Goal: Task Accomplishment & Management: Complete application form

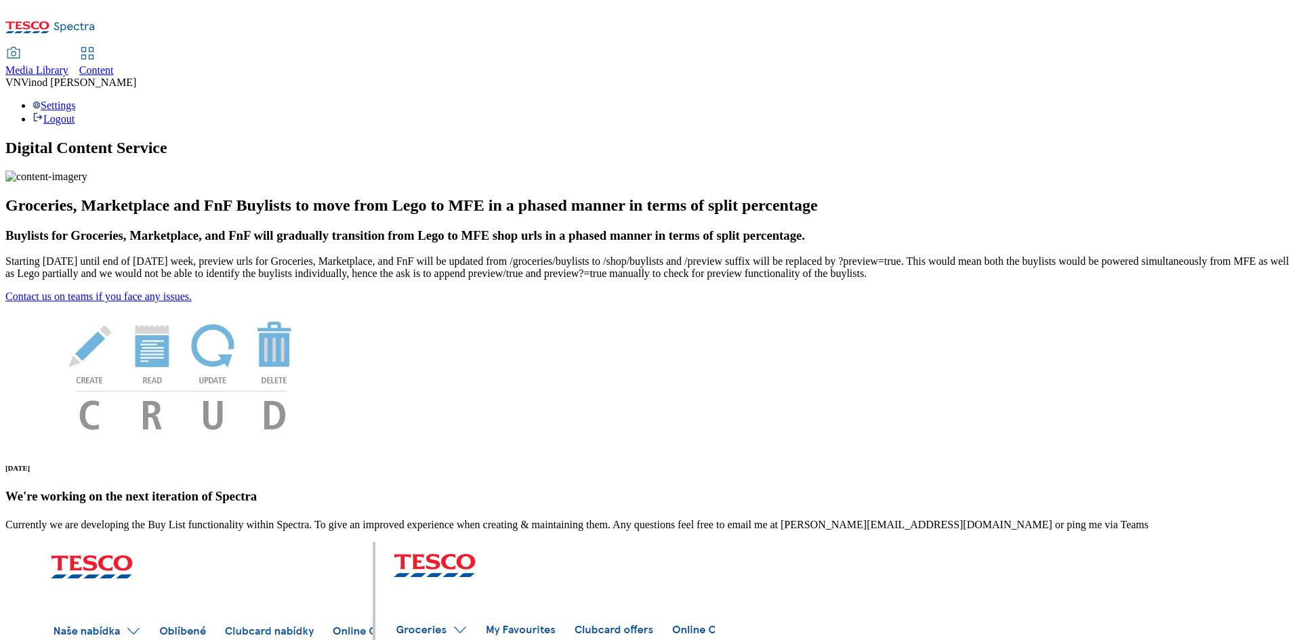
click at [114, 64] on span "Content" at bounding box center [96, 70] width 35 height 12
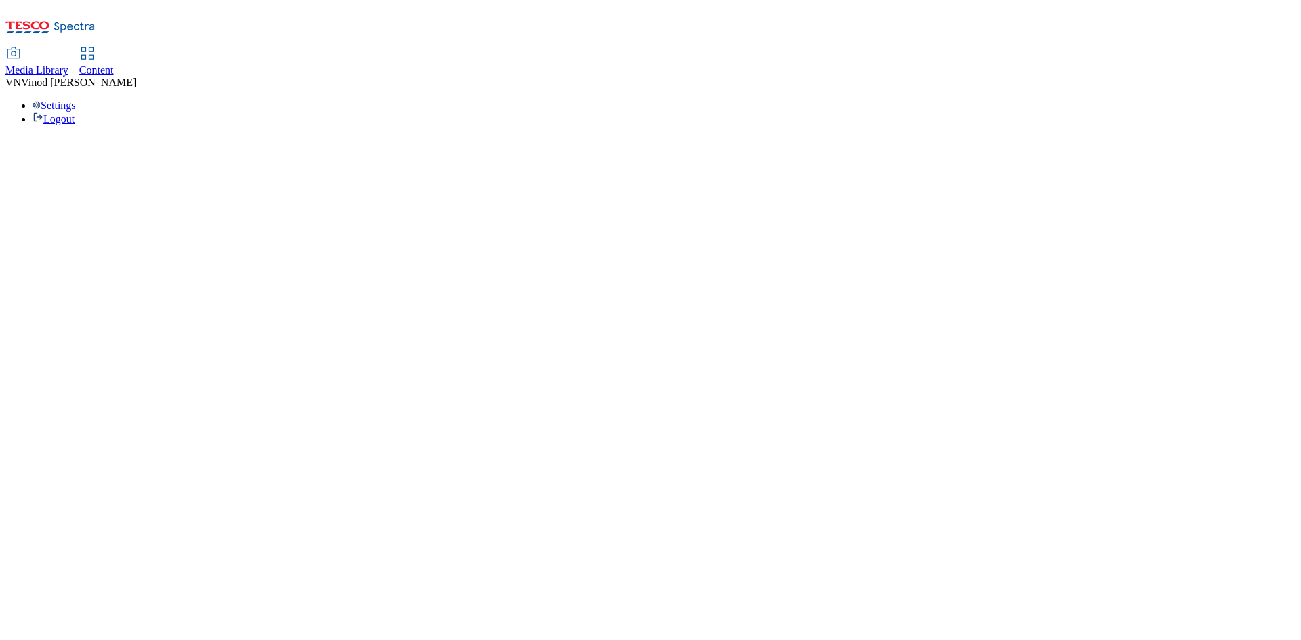
select select "ghs-[GEOGRAPHIC_DATA]"
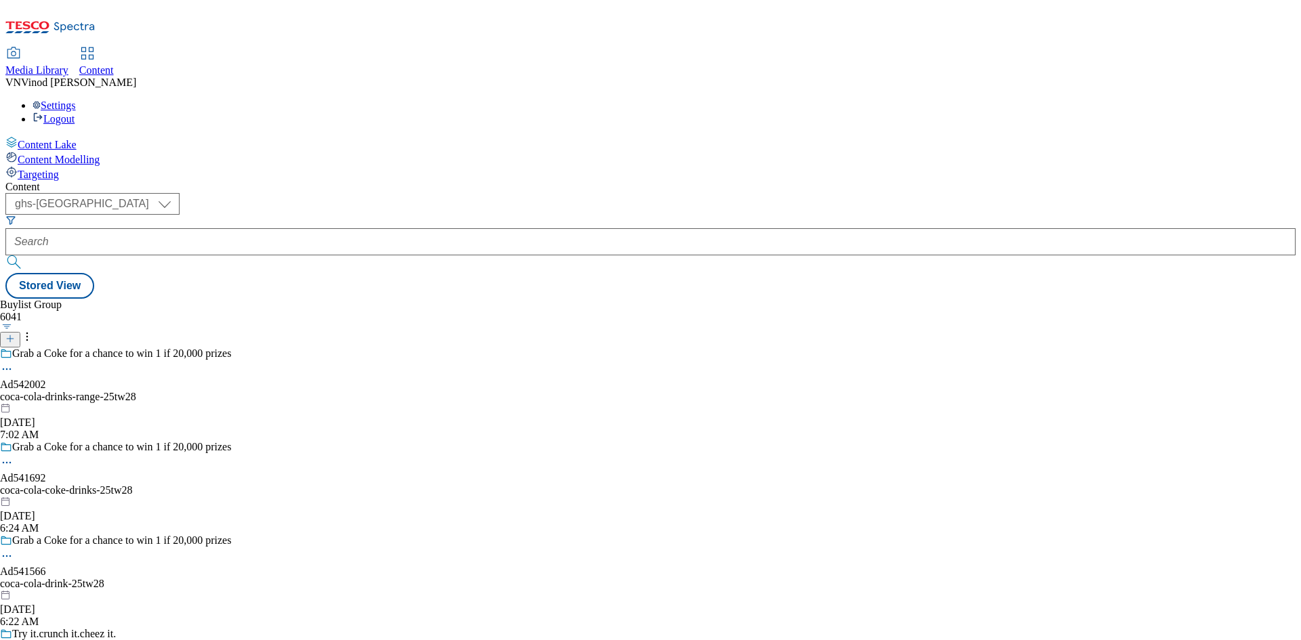
click at [15, 334] on icon at bounding box center [9, 338] width 9 height 9
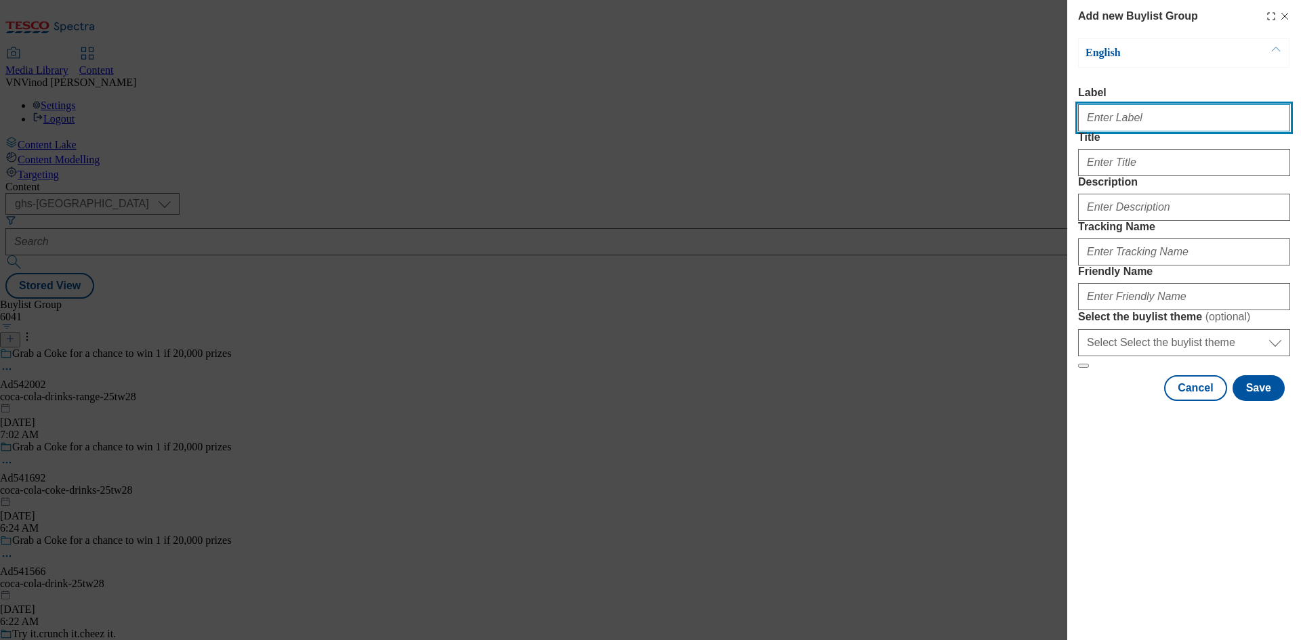
click at [1145, 125] on input "Label" at bounding box center [1184, 117] width 212 height 27
paste input "541908"
paste input "procter-&-[PERSON_NAME]"
click at [1123, 123] on input "Ad541908 procter-&-[PERSON_NAME]" at bounding box center [1184, 117] width 212 height 27
type input "Ad541908 procter-&-[PERSON_NAME]"
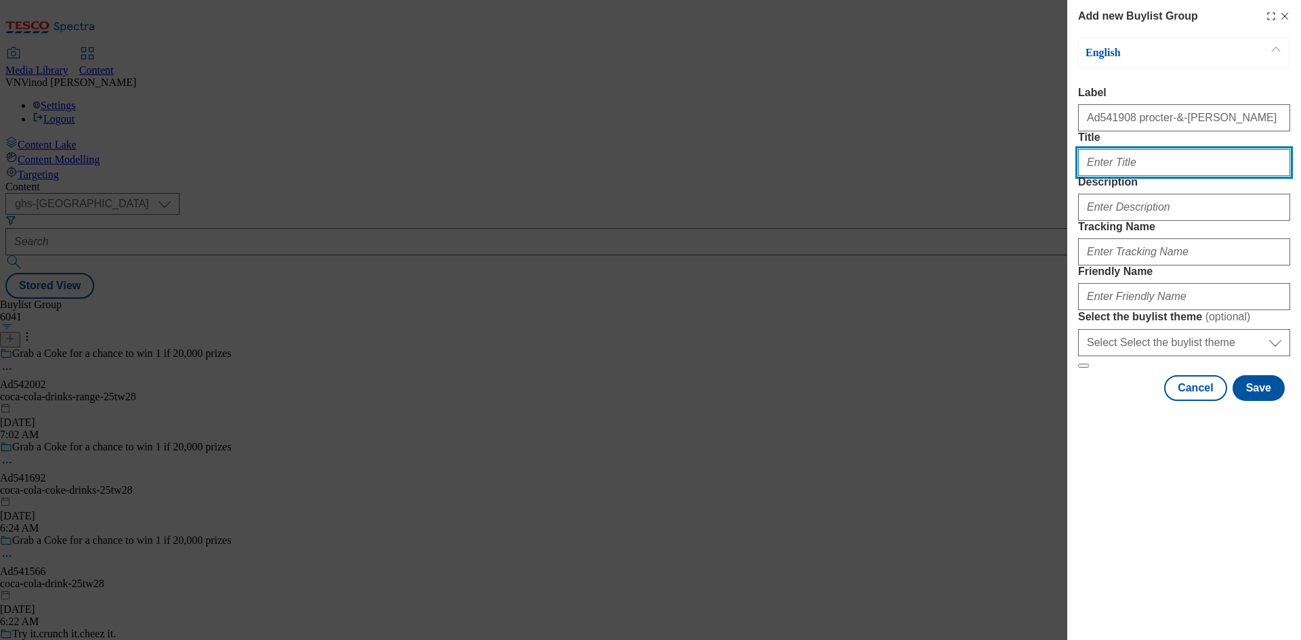
click at [1125, 176] on input "Title" at bounding box center [1184, 162] width 212 height 27
paste input "Leak-proof for better sleep"
type input "Leak-proof for better sleep"
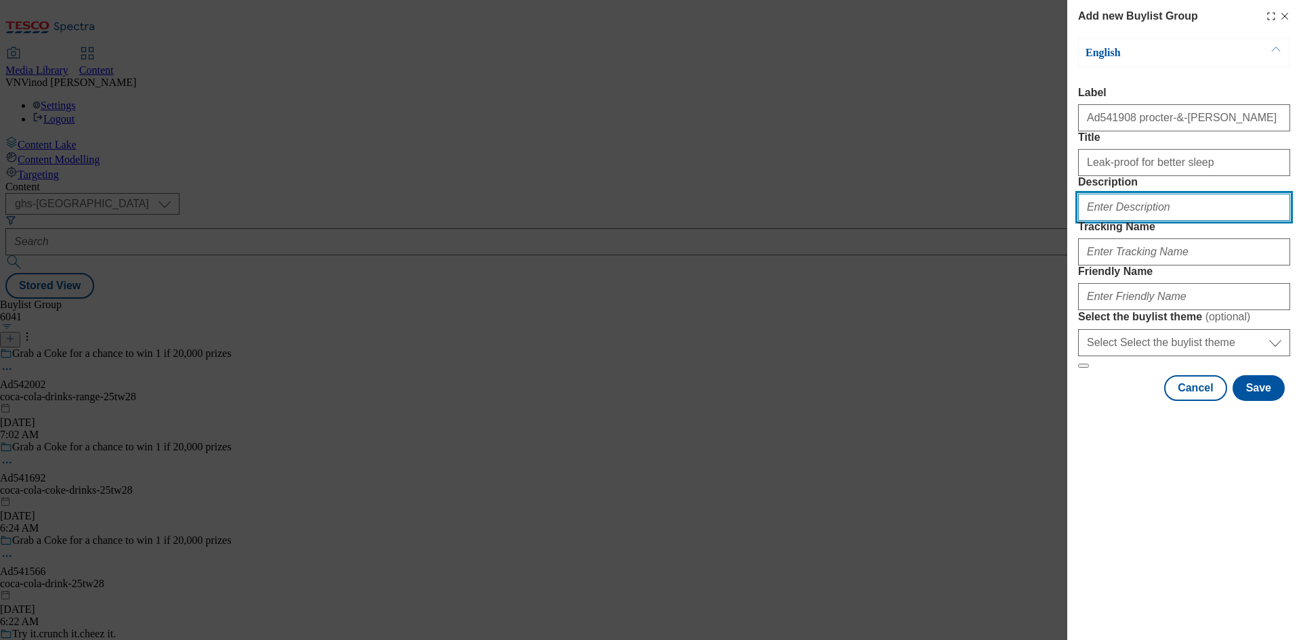
click at [1124, 221] on input "Description" at bounding box center [1184, 207] width 212 height 27
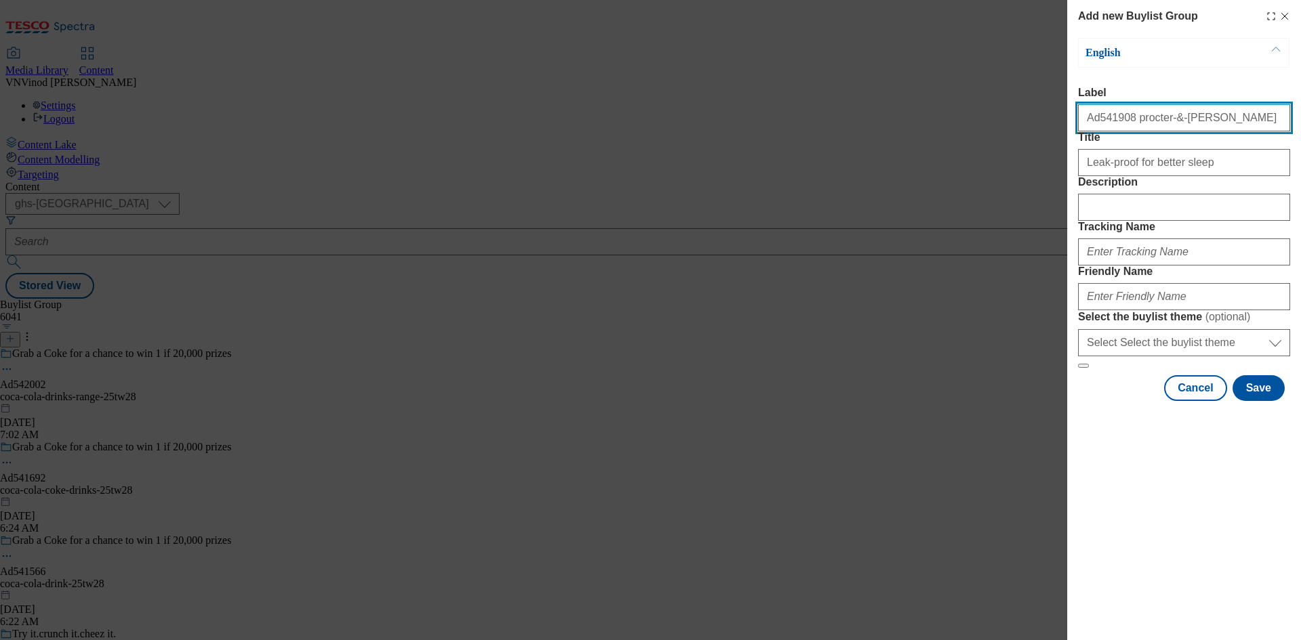
click at [1104, 121] on input "Ad541908 procter-&-[PERSON_NAME]" at bounding box center [1184, 117] width 212 height 27
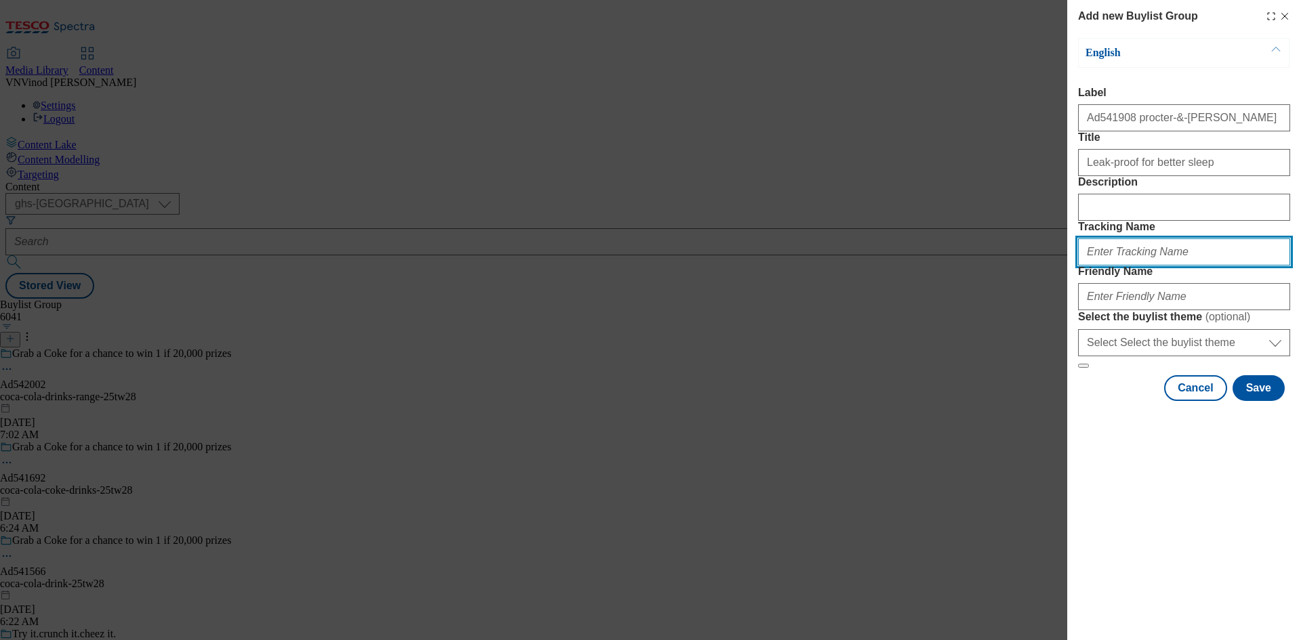
click at [1127, 266] on input "Tracking Name" at bounding box center [1184, 252] width 212 height 27
paste input "Ad541908"
click at [1109, 266] on input "DH_AdAd541908" at bounding box center [1184, 252] width 212 height 27
click at [1108, 266] on input "DH_Ad541908" at bounding box center [1184, 252] width 212 height 27
click at [1159, 266] on input "DH_AF541908" at bounding box center [1184, 252] width 212 height 27
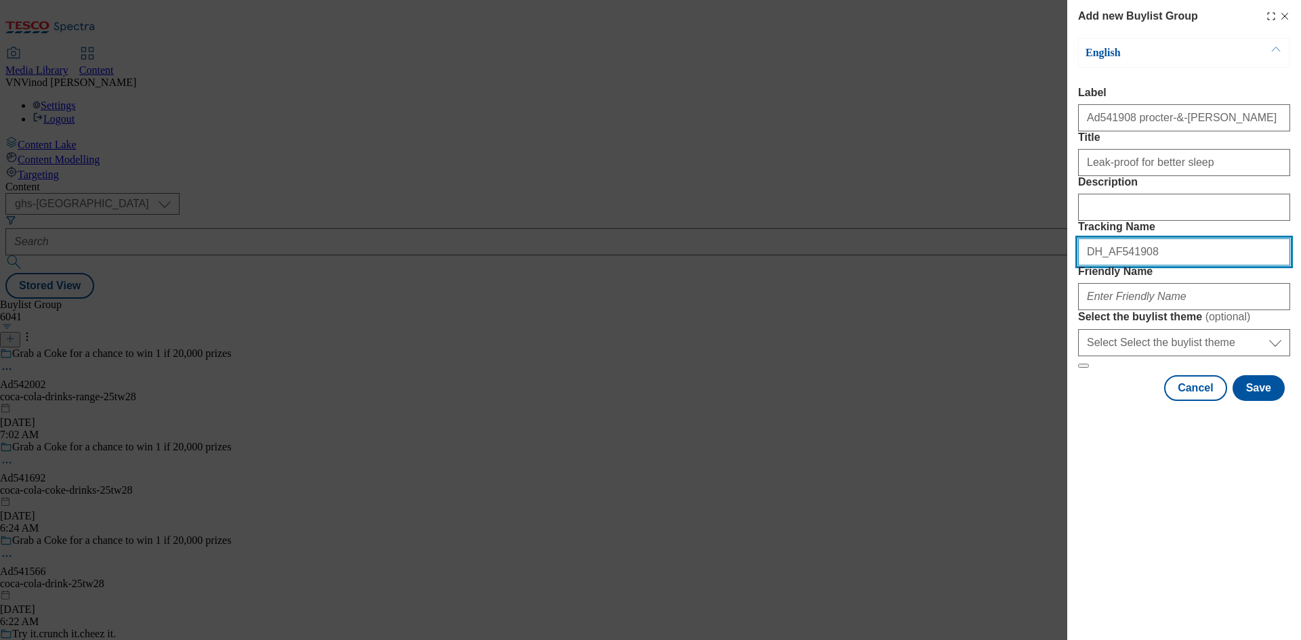
drag, startPoint x: 1105, startPoint y: 325, endPoint x: 1126, endPoint y: 347, distance: 31.2
click at [1106, 266] on input "DH_AF541908" at bounding box center [1184, 252] width 212 height 27
type input "DH_AD541908"
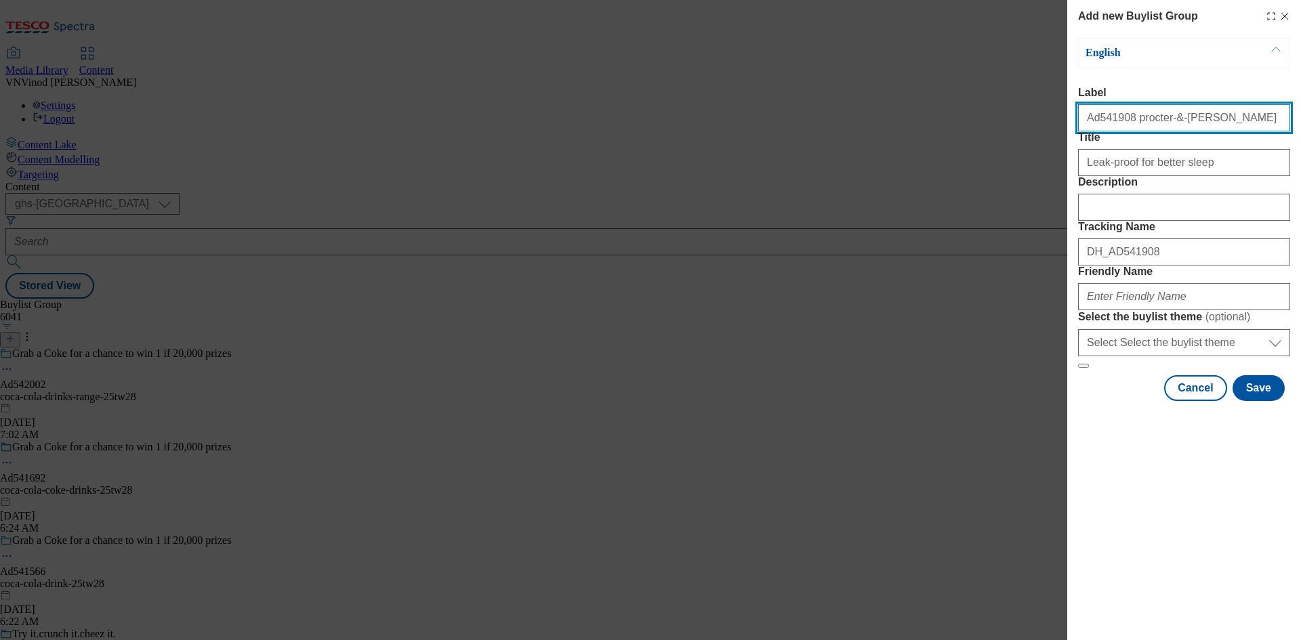
click at [1171, 123] on input "Ad541908 procter-&-[PERSON_NAME]" at bounding box center [1184, 117] width 212 height 27
click at [1189, 122] on input "Ad541908 procter-&-[PERSON_NAME]" at bounding box center [1184, 117] width 212 height 27
drag, startPoint x: 1197, startPoint y: 121, endPoint x: 1125, endPoint y: 125, distance: 72.7
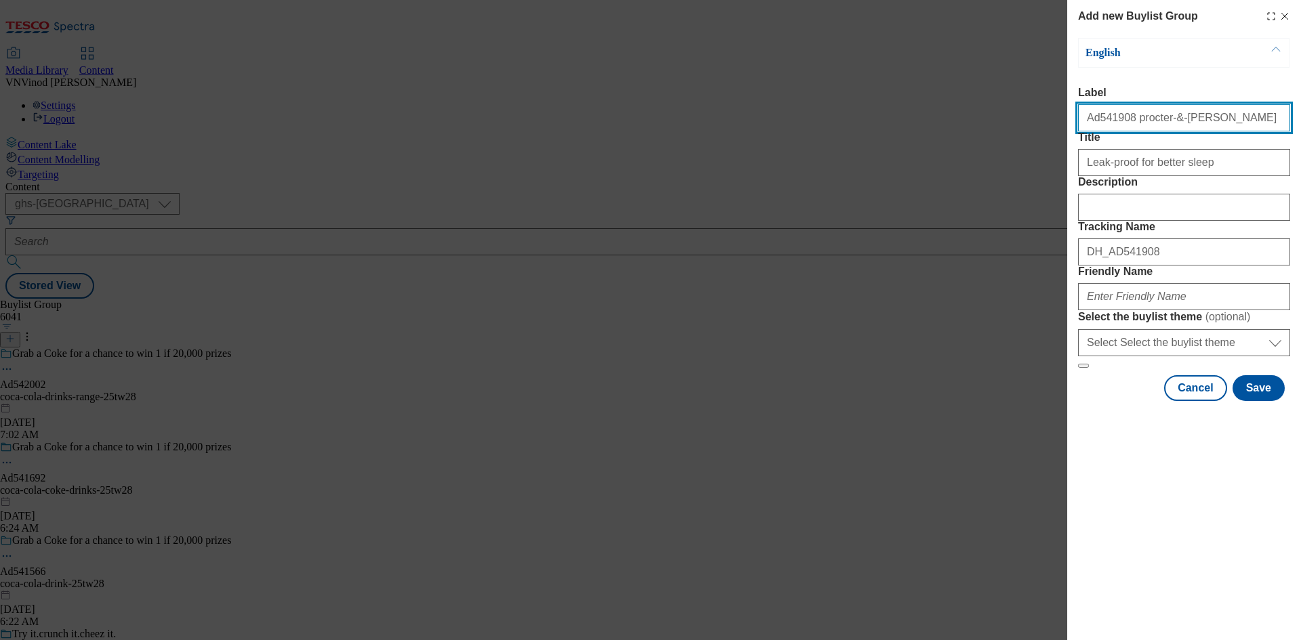
click at [1125, 125] on input "Ad541908 procter-&-[PERSON_NAME]" at bounding box center [1184, 117] width 212 height 27
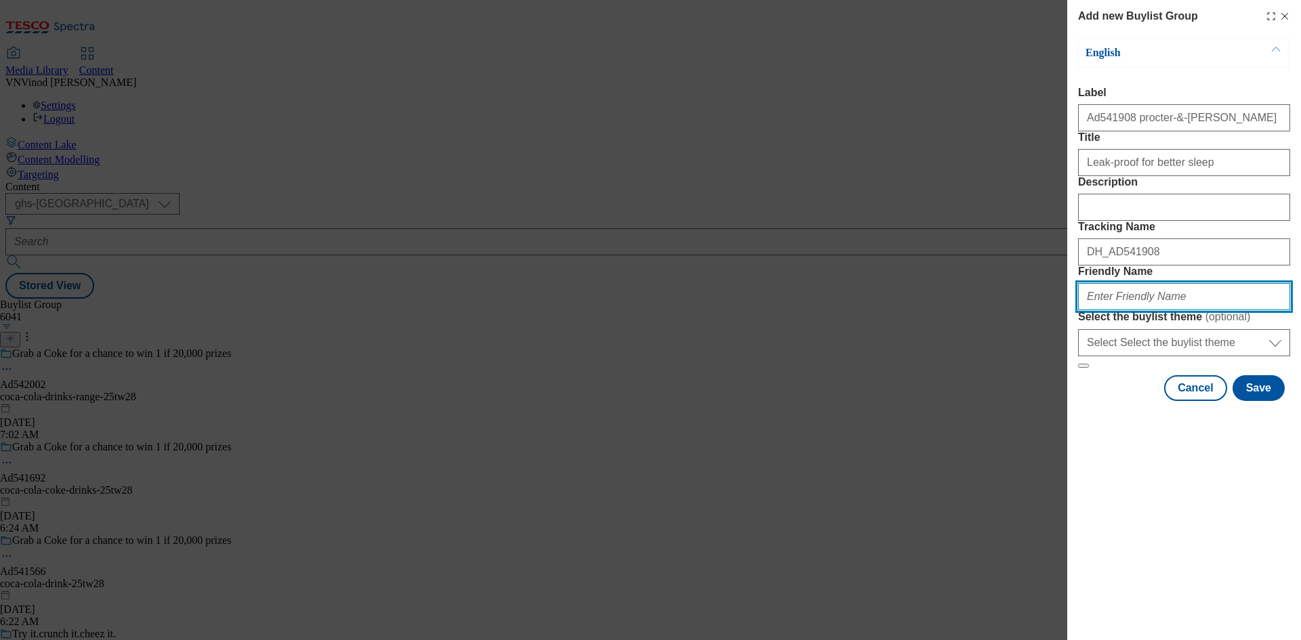
click at [1111, 310] on input "Friendly Name" at bounding box center [1184, 296] width 212 height 27
paste input "procter-&-[PERSON_NAME]"
paste input "Pampers"
drag, startPoint x: 1159, startPoint y: 394, endPoint x: 1186, endPoint y: 426, distance: 41.8
click at [1160, 310] on input "procter-&-[PERSON_NAME]-Pampers" at bounding box center [1184, 296] width 212 height 27
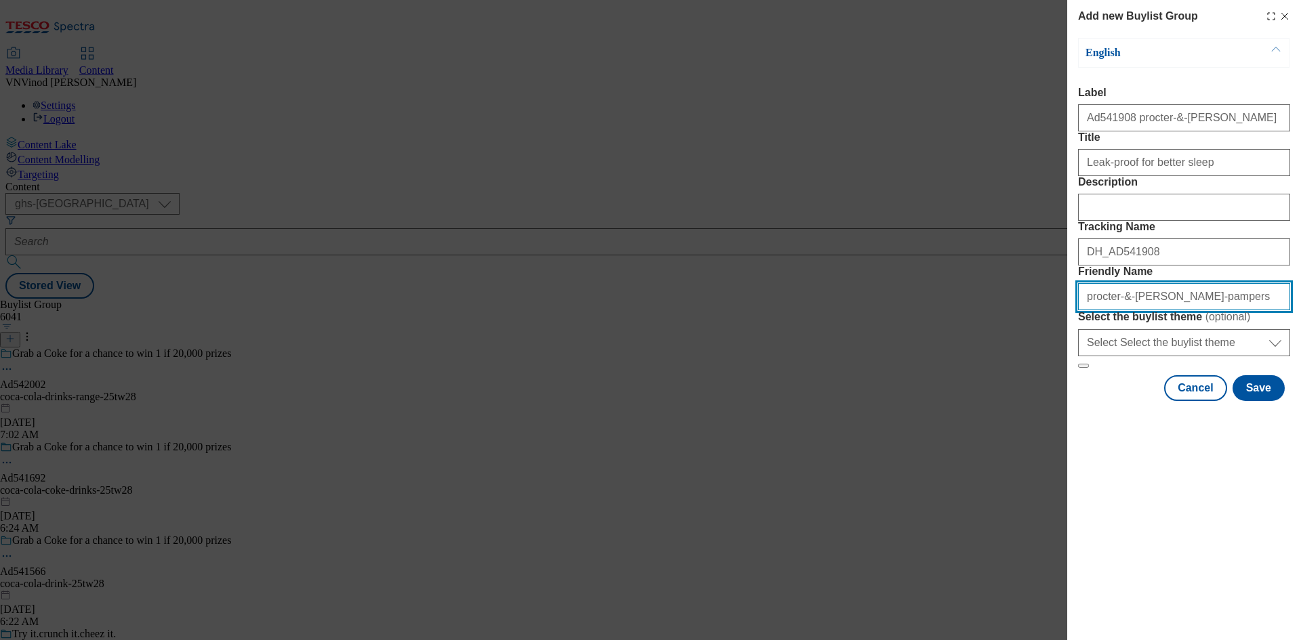
click at [1214, 310] on input "procter-&-[PERSON_NAME]-pampers" at bounding box center [1184, 296] width 212 height 27
drag, startPoint x: 1242, startPoint y: 386, endPoint x: 685, endPoint y: 360, distance: 557.7
click at [685, 360] on div "Add new Buylist Group English Label Ad541908 procter-&-[PERSON_NAME] Title Leak…" at bounding box center [650, 320] width 1301 height 640
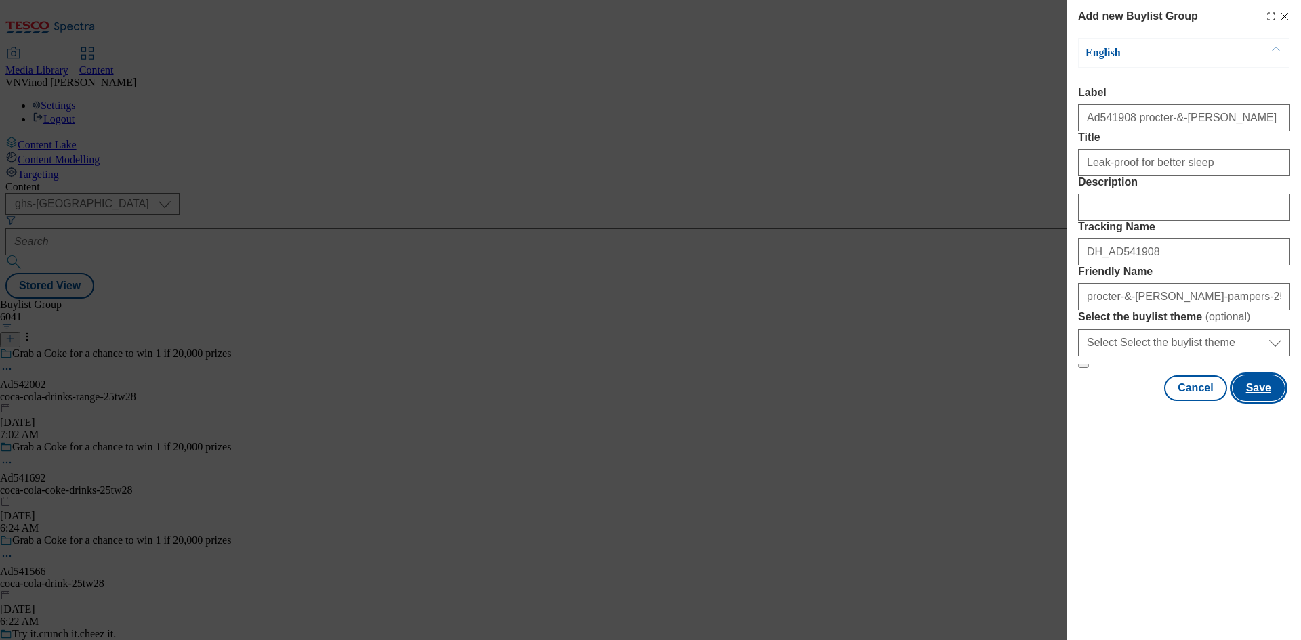
click at [1261, 401] on button "Save" at bounding box center [1259, 388] width 52 height 26
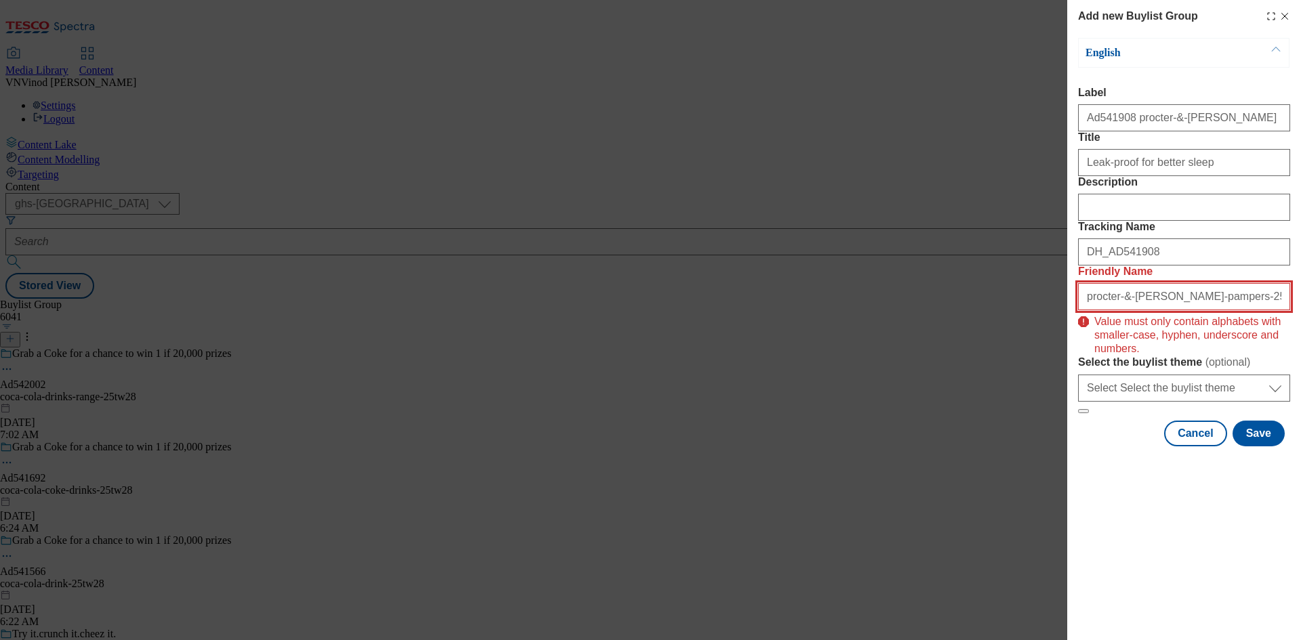
click at [1119, 310] on input "procter-&-[PERSON_NAME]-pampers-25tw30" at bounding box center [1184, 296] width 212 height 27
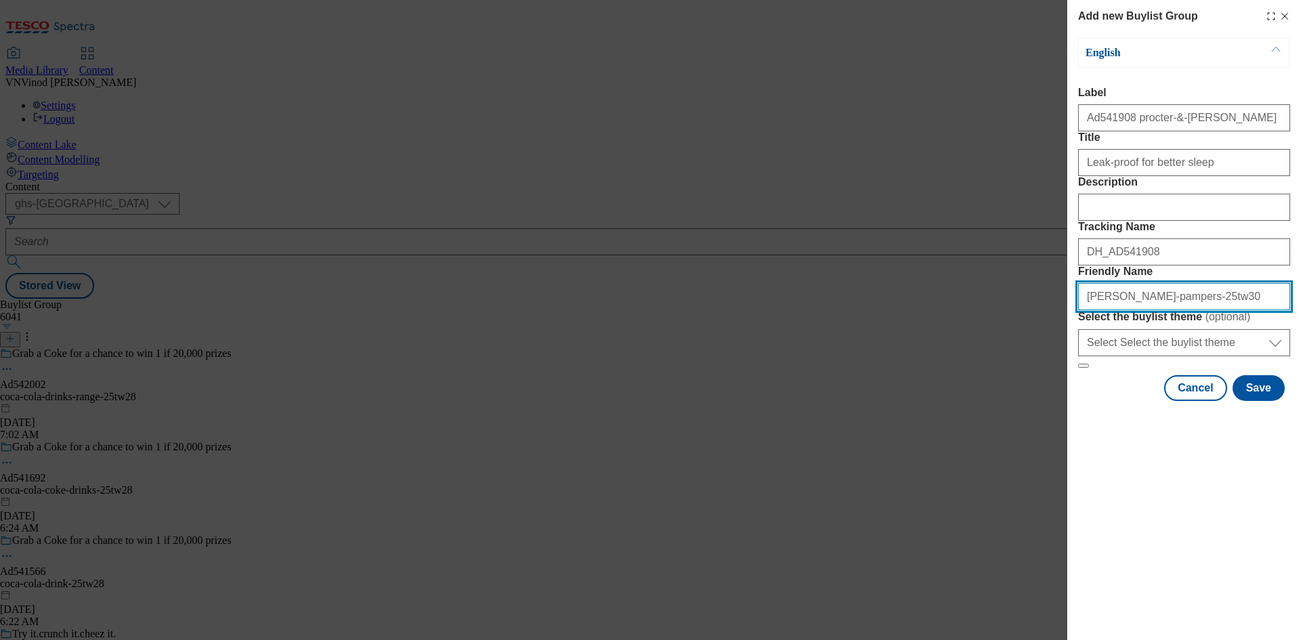
drag, startPoint x: 1232, startPoint y: 395, endPoint x: 653, endPoint y: 380, distance: 579.6
click at [653, 380] on div "Add new Buylist Group English Label Ad541908 procter-&-[PERSON_NAME] Title Leak…" at bounding box center [650, 320] width 1301 height 640
type input "[PERSON_NAME]-pampers-25tw30"
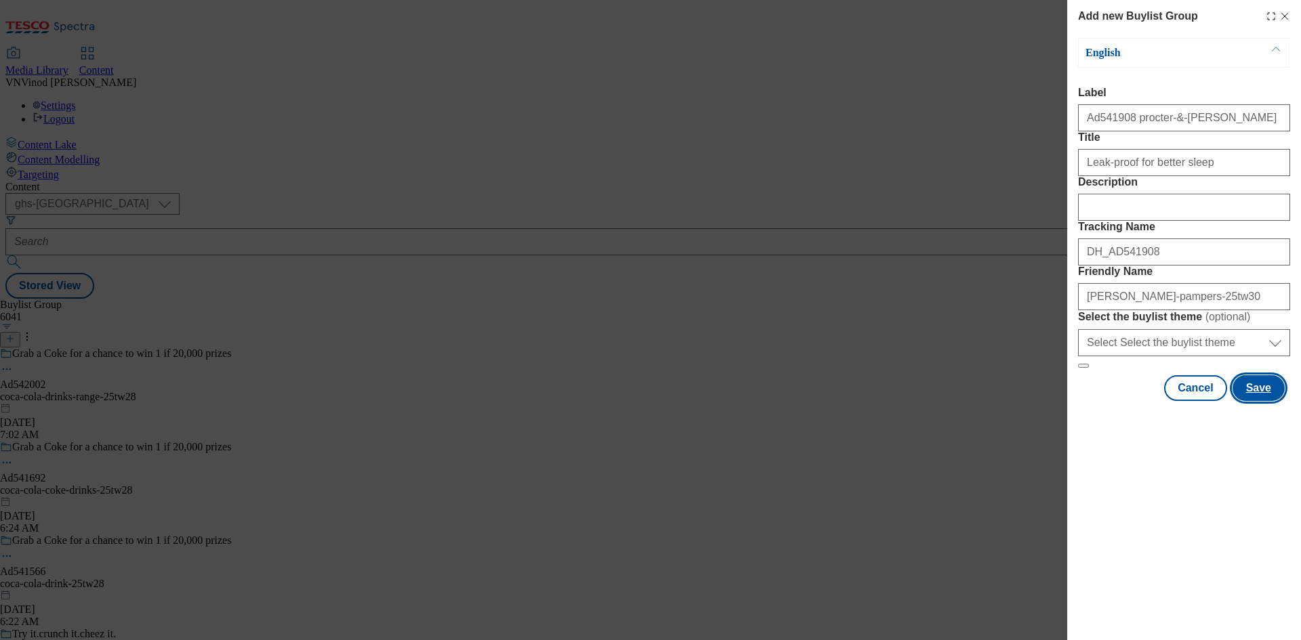
click at [1263, 401] on button "Save" at bounding box center [1259, 388] width 52 height 26
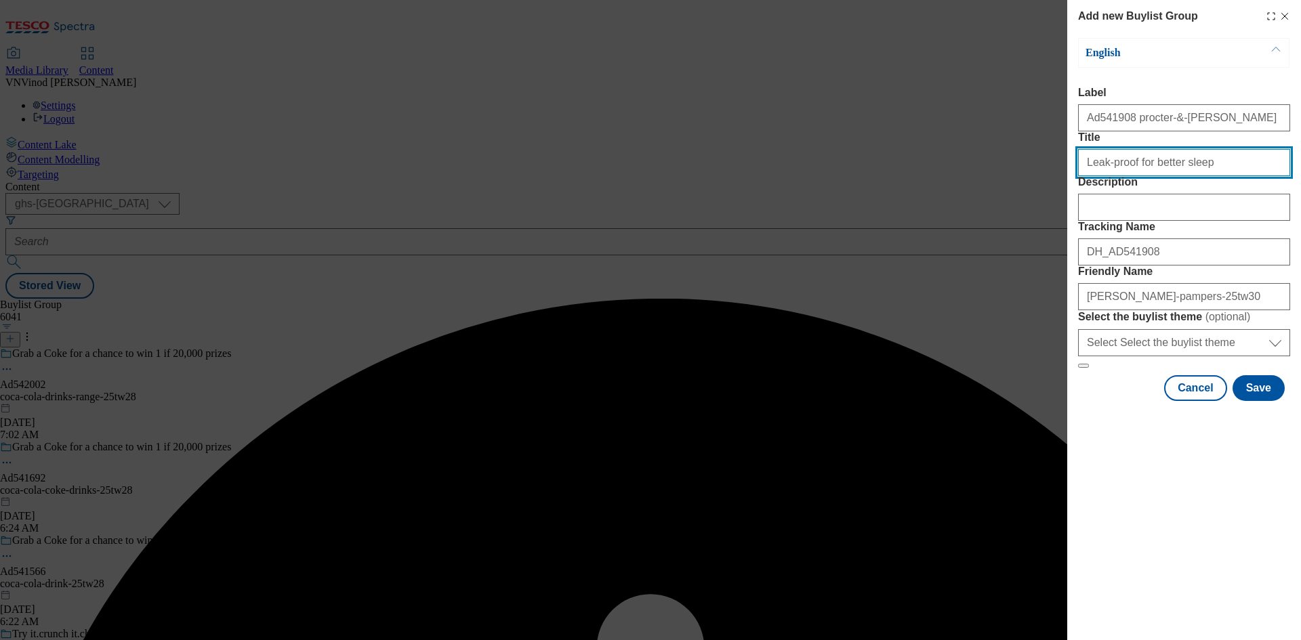
click at [1202, 176] on input "Leak-proof for better sleep" at bounding box center [1184, 162] width 212 height 27
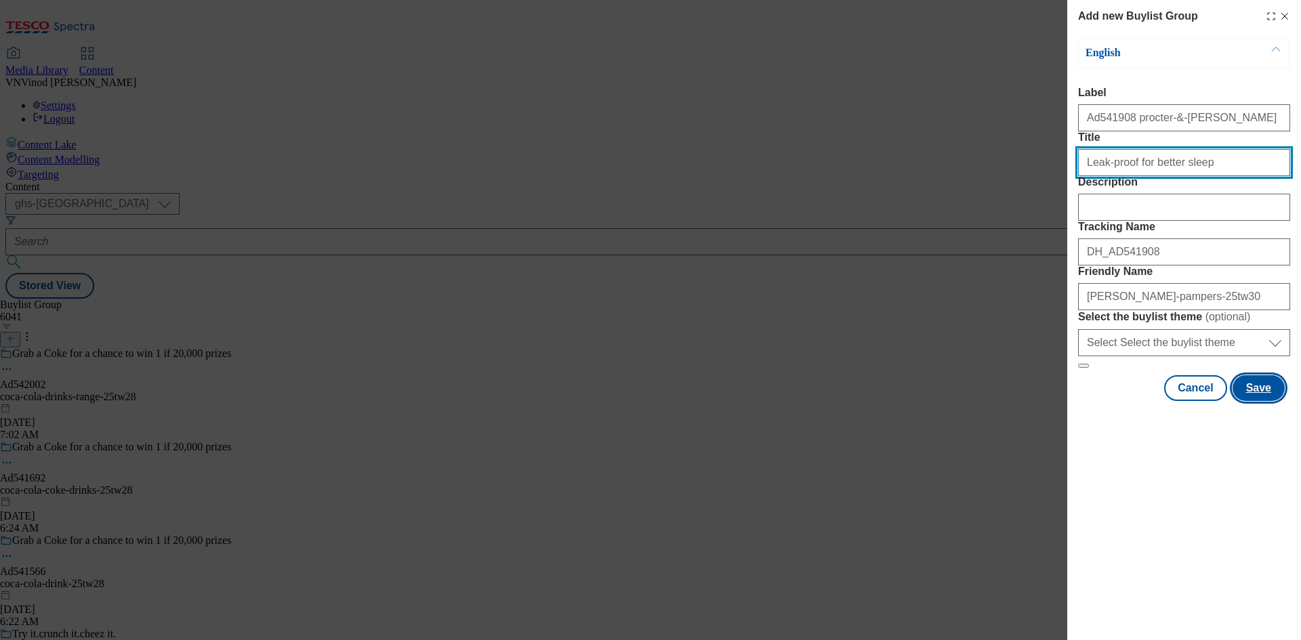
type input "Leak-proof for better sleep"
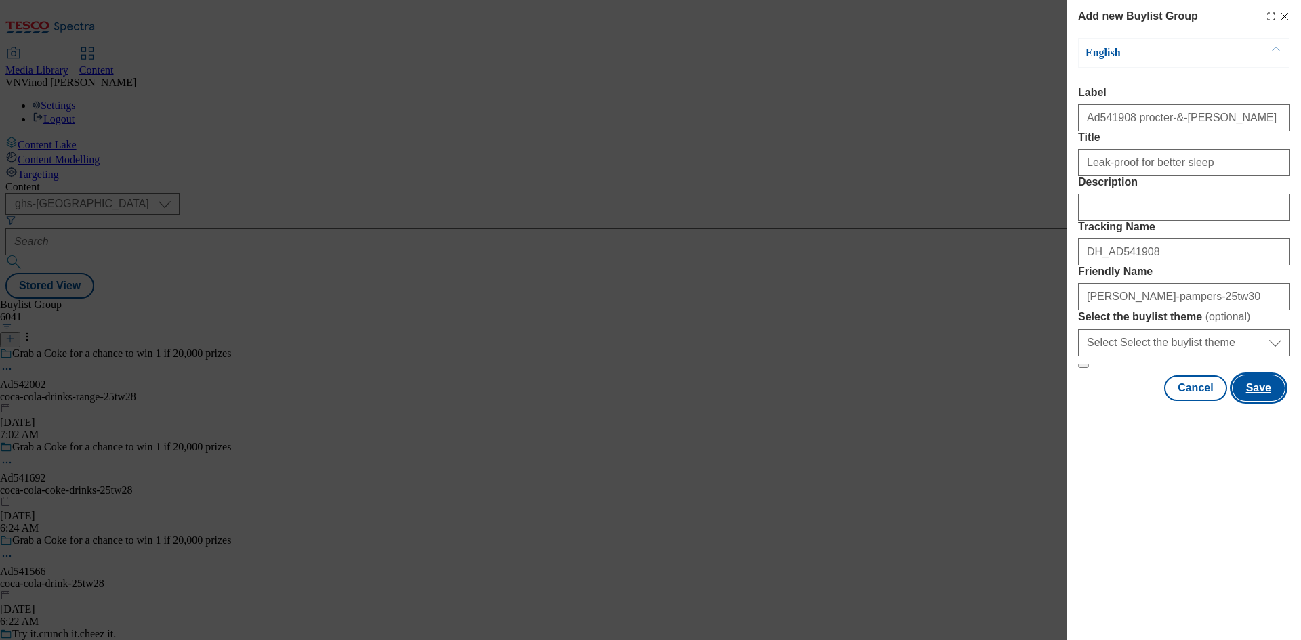
click at [1269, 401] on button "Save" at bounding box center [1259, 388] width 52 height 26
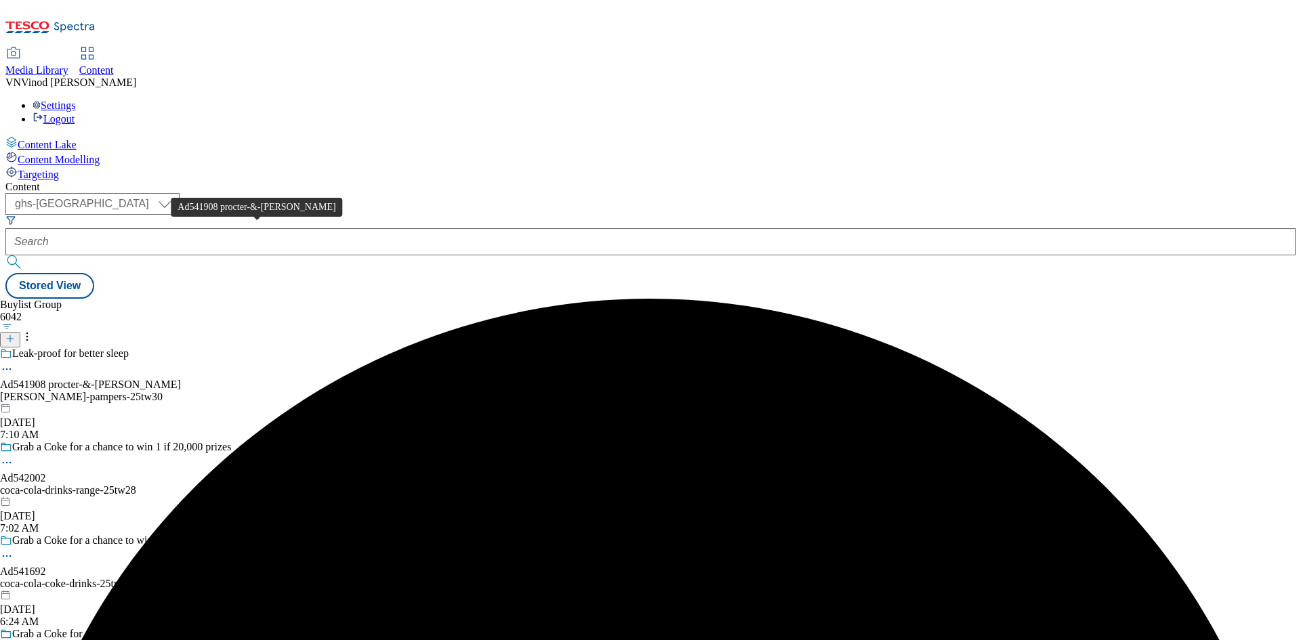
click at [181, 379] on div "Ad541908 procter-&-[PERSON_NAME]" at bounding box center [90, 385] width 181 height 12
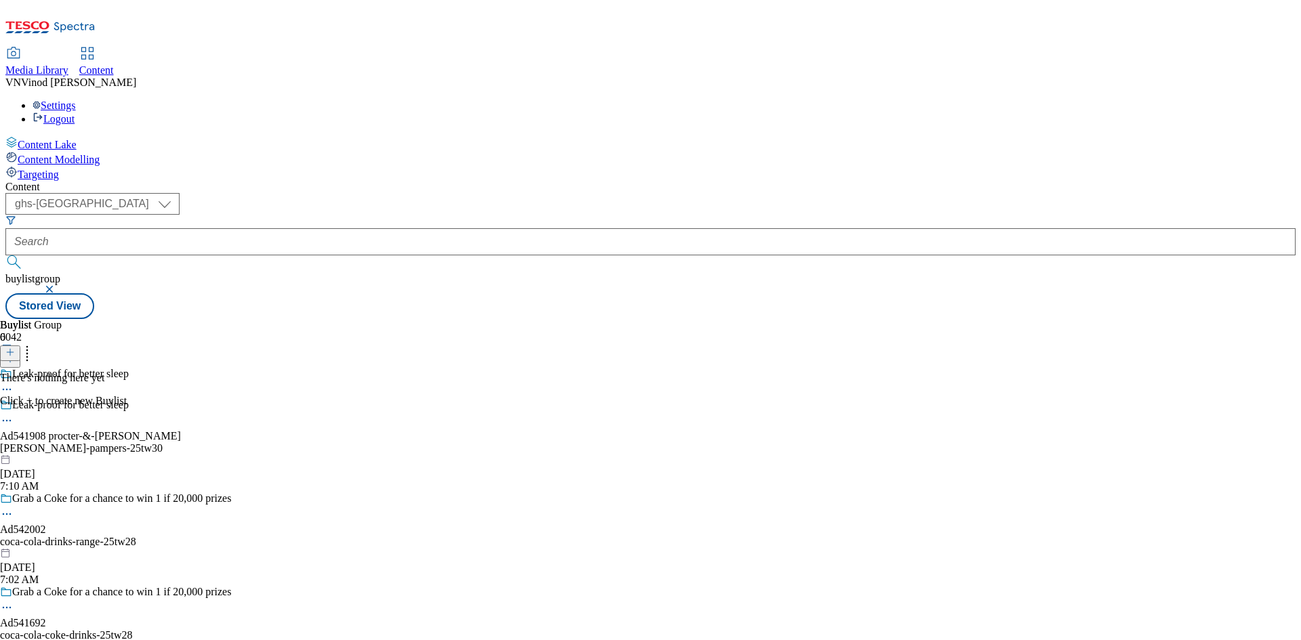
click at [14, 414] on icon at bounding box center [7, 421] width 14 height 14
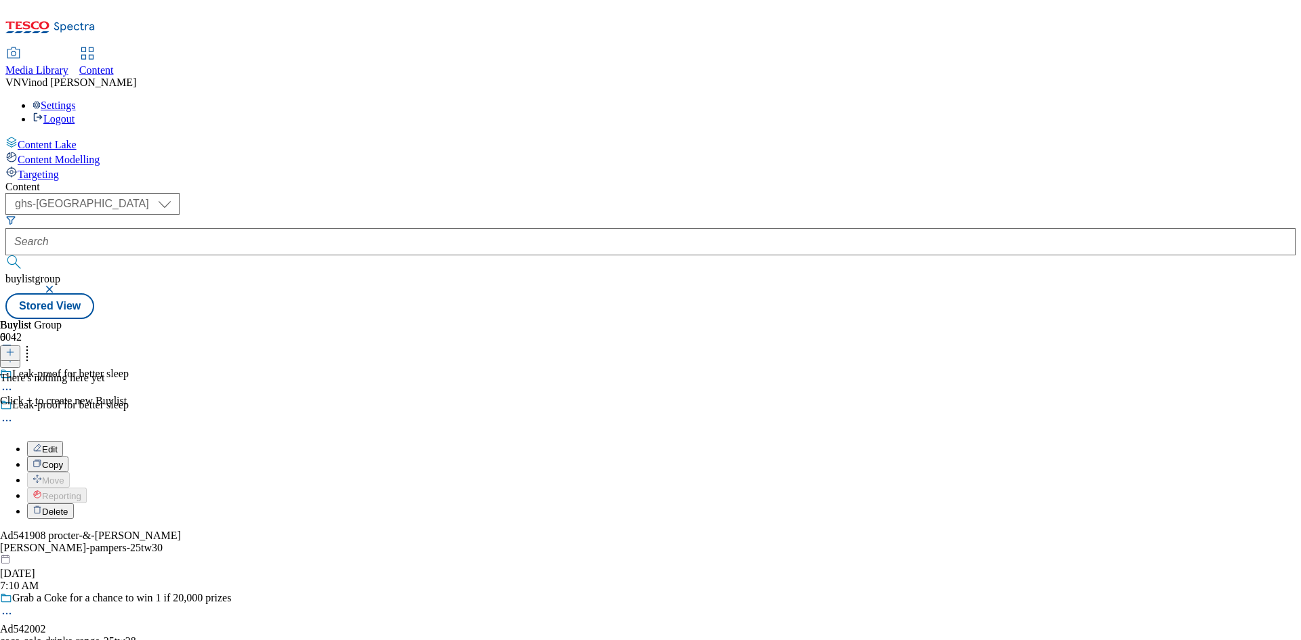
click at [63, 441] on button "Edit" at bounding box center [45, 449] width 36 height 16
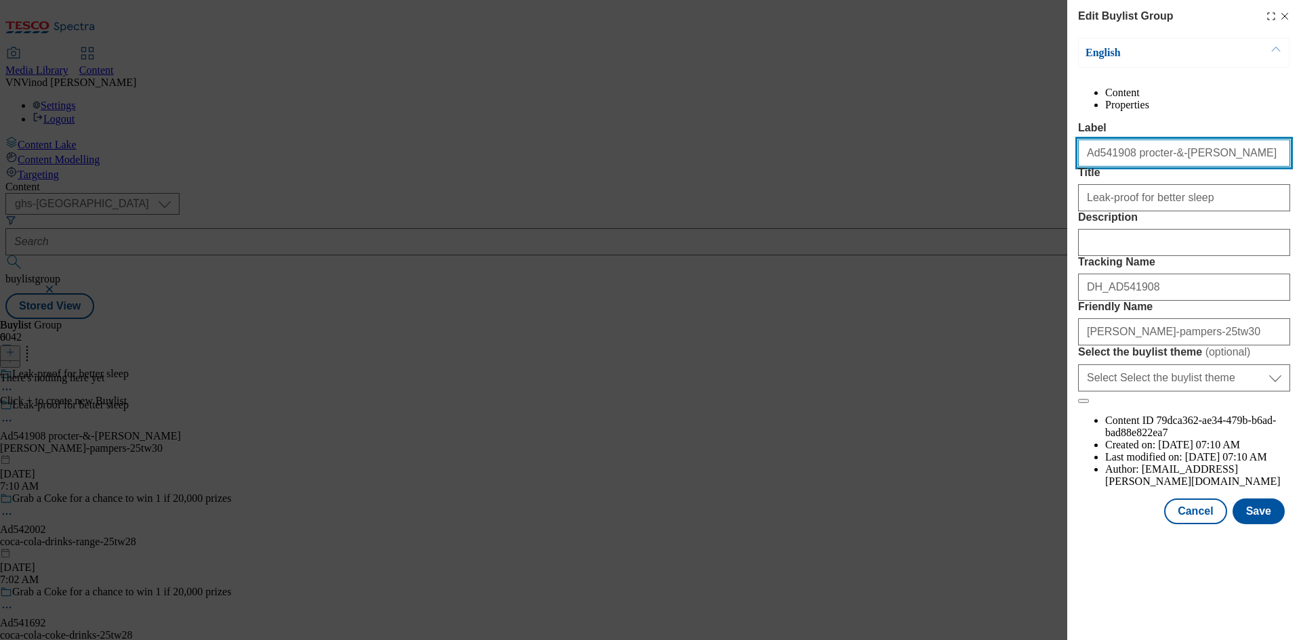
click at [1154, 167] on input "Ad541908 procter-&-[PERSON_NAME]" at bounding box center [1184, 153] width 212 height 27
type input "Ad541908 [PERSON_NAME]"
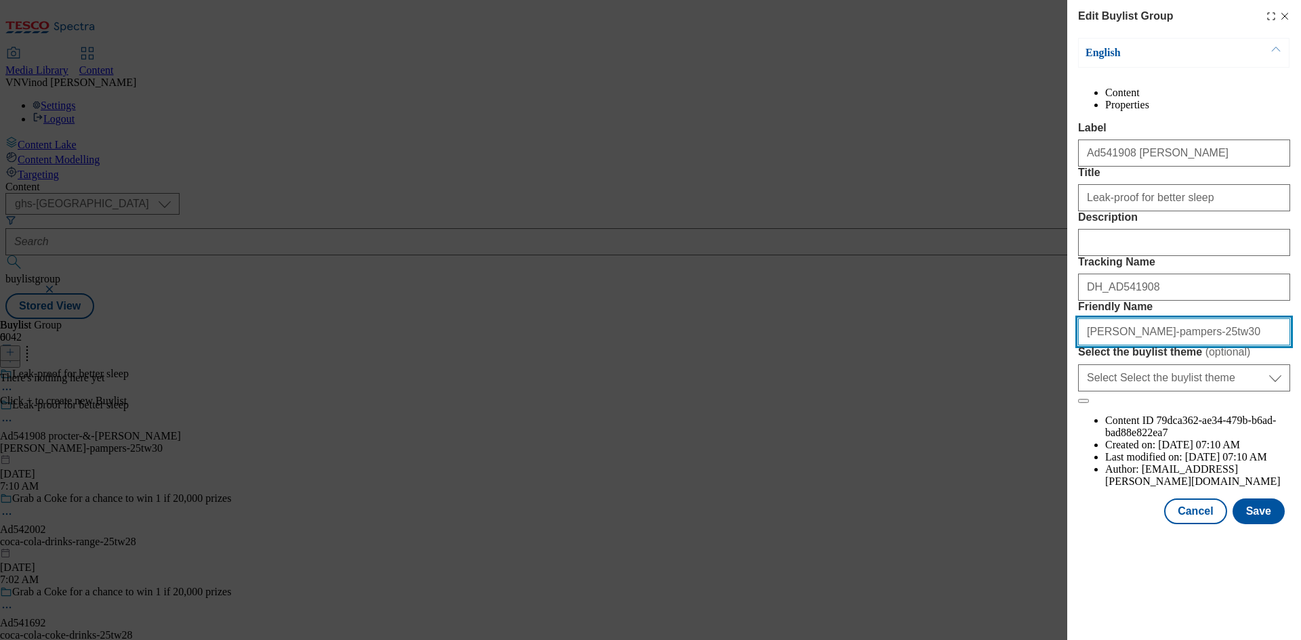
drag, startPoint x: 1219, startPoint y: 459, endPoint x: 842, endPoint y: 464, distance: 376.8
click at [842, 464] on div "Edit Buylist Group English Content Properties Label Ad541908 [PERSON_NAME] Titl…" at bounding box center [650, 320] width 1301 height 640
click at [886, 217] on div "Edit Buylist Group English Content Properties Label Ad541908 [PERSON_NAME] Titl…" at bounding box center [650, 320] width 1301 height 640
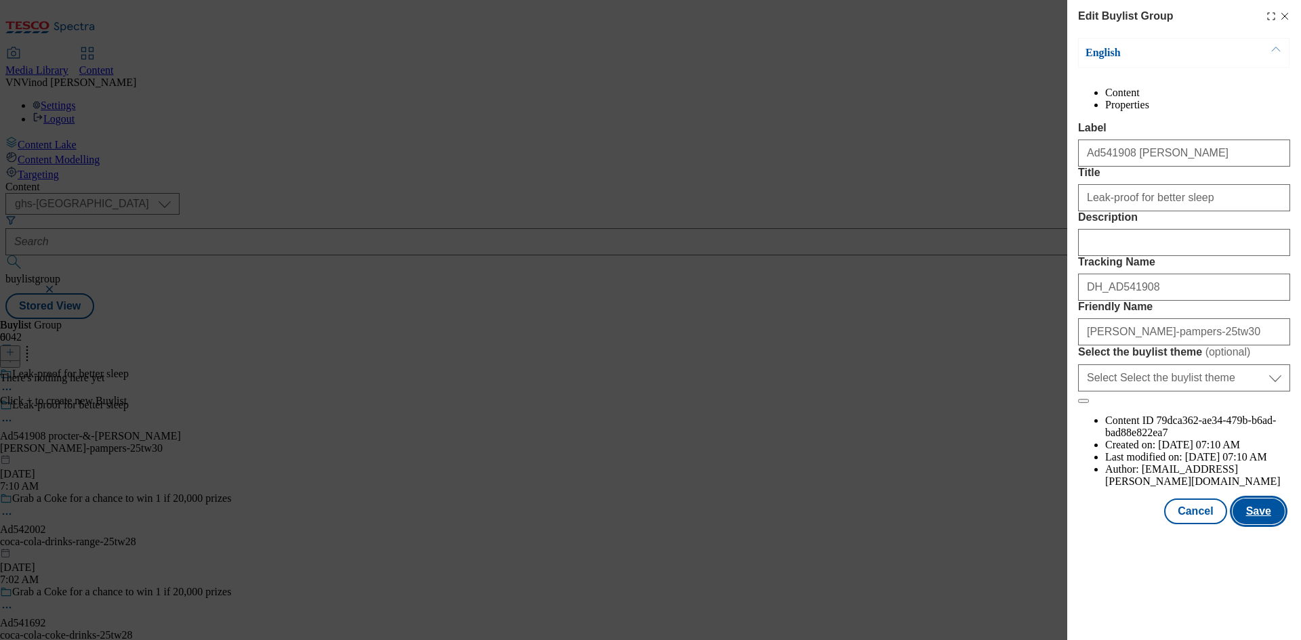
click at [1265, 525] on button "Save" at bounding box center [1259, 512] width 52 height 26
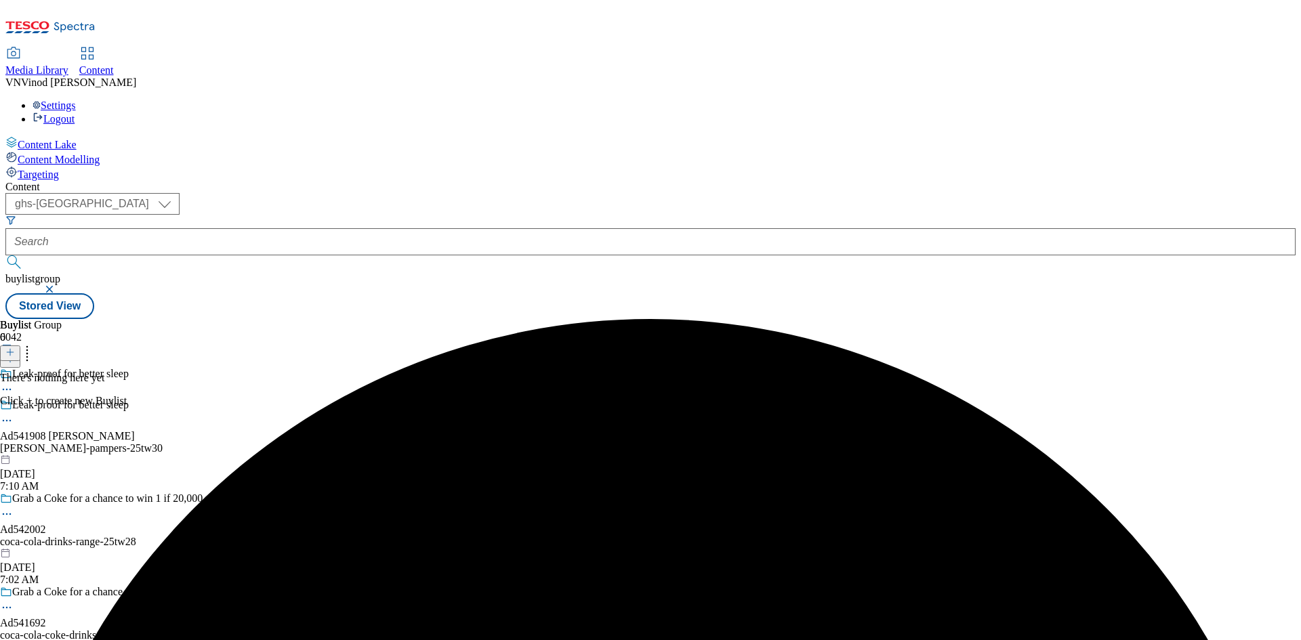
click at [15, 348] on icon at bounding box center [9, 352] width 9 height 9
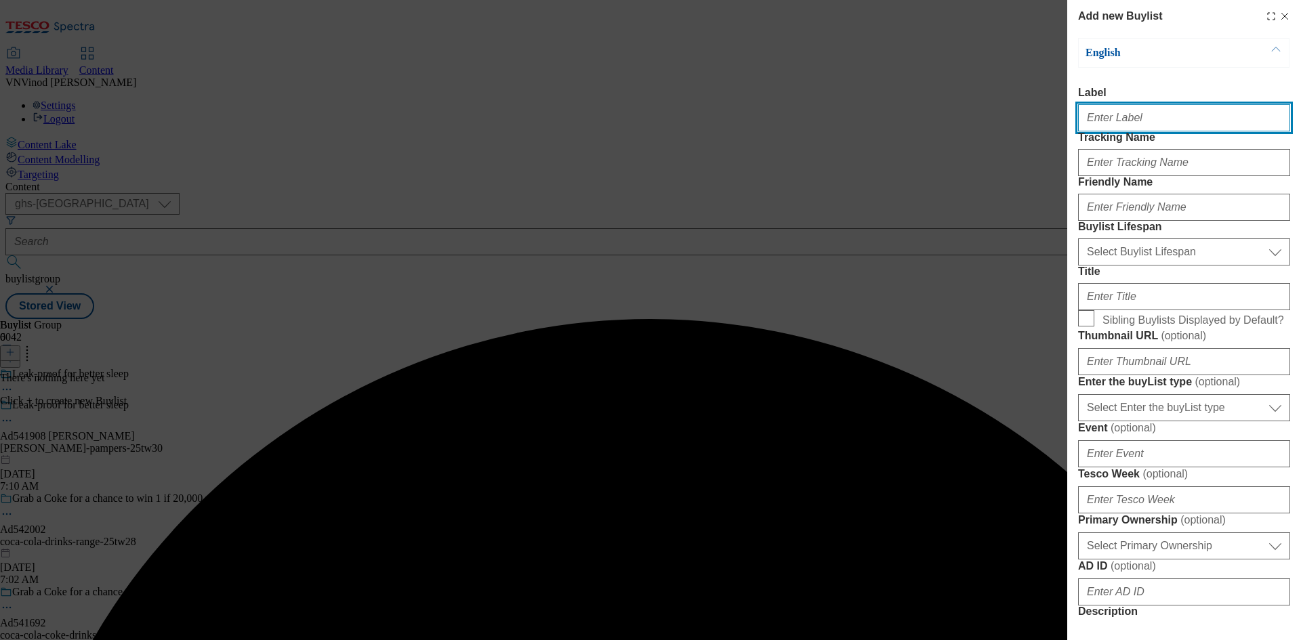
click at [1141, 123] on input "Label" at bounding box center [1184, 117] width 212 height 27
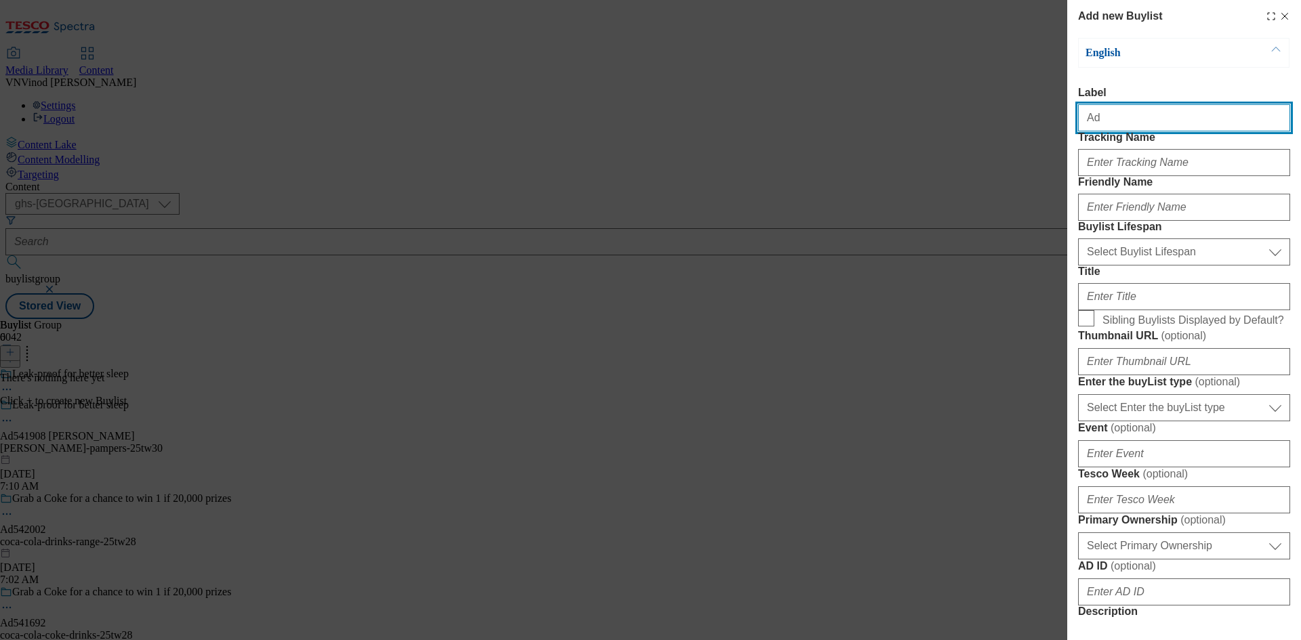
paste input "541908"
type input "Ad541908"
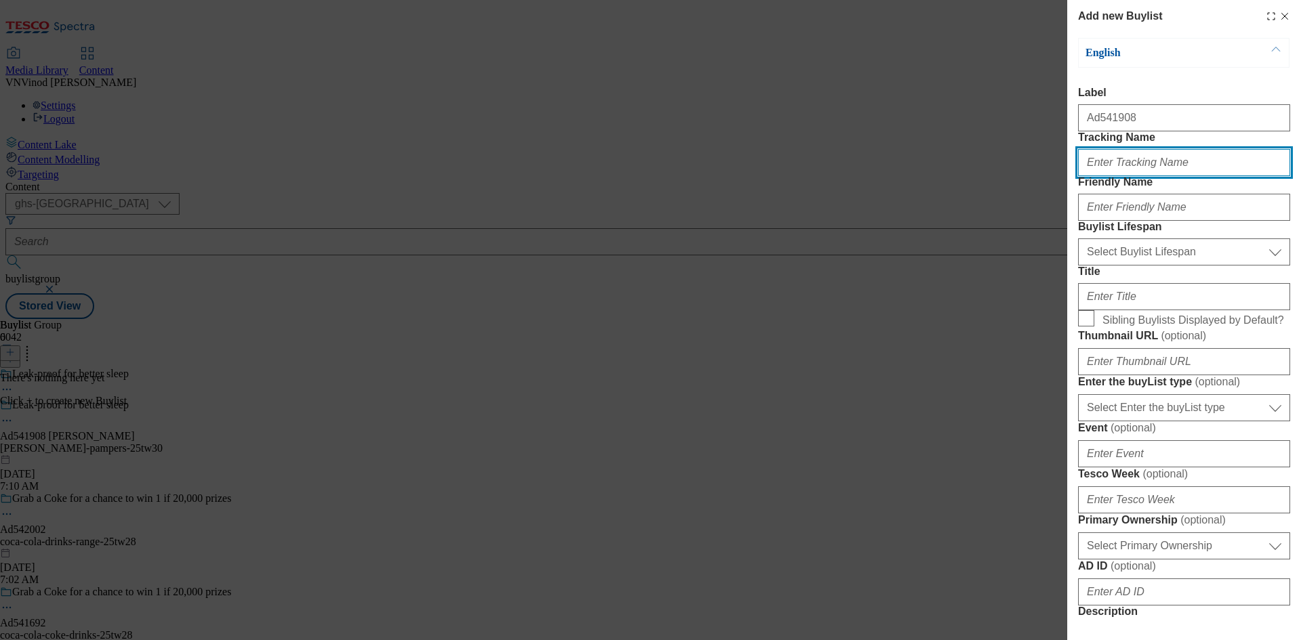
click at [1134, 176] on input "Tracking Name" at bounding box center [1184, 162] width 212 height 27
paste input "541908"
type input "DH_AD541908"
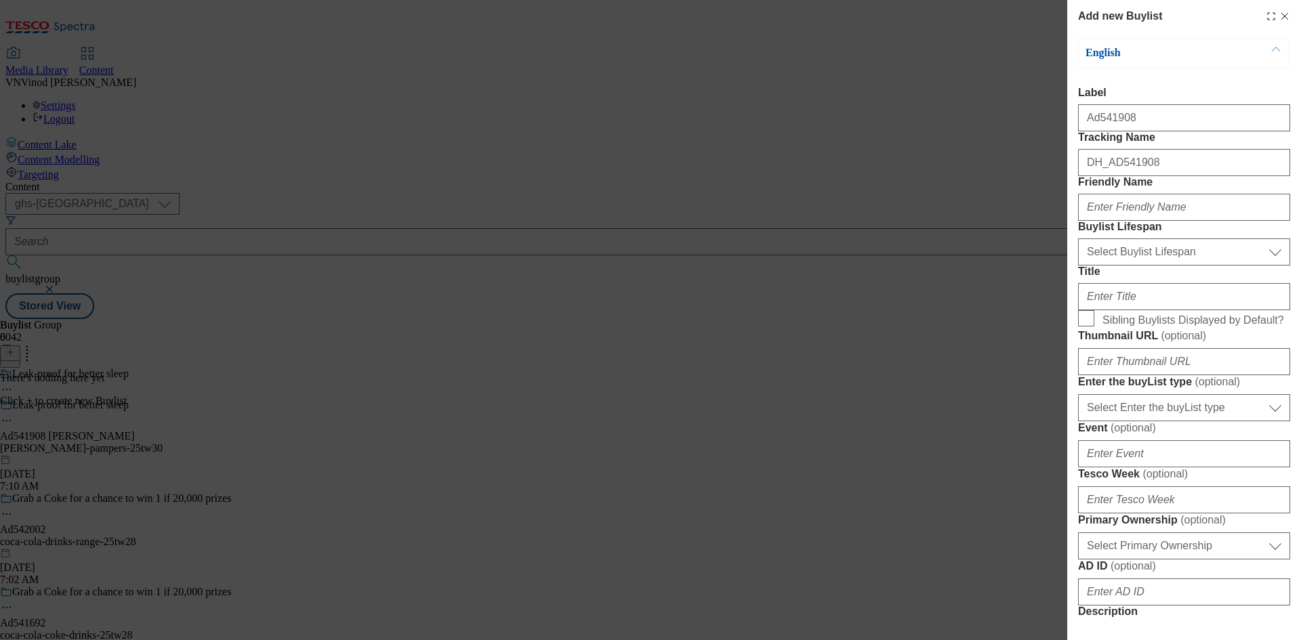
drag, startPoint x: 895, startPoint y: 176, endPoint x: 1021, endPoint y: 209, distance: 130.2
click at [895, 176] on div "Add new Buylist English Label Ad541908 Tracking Name DH_AD541908 Friendly Name …" at bounding box center [650, 320] width 1301 height 640
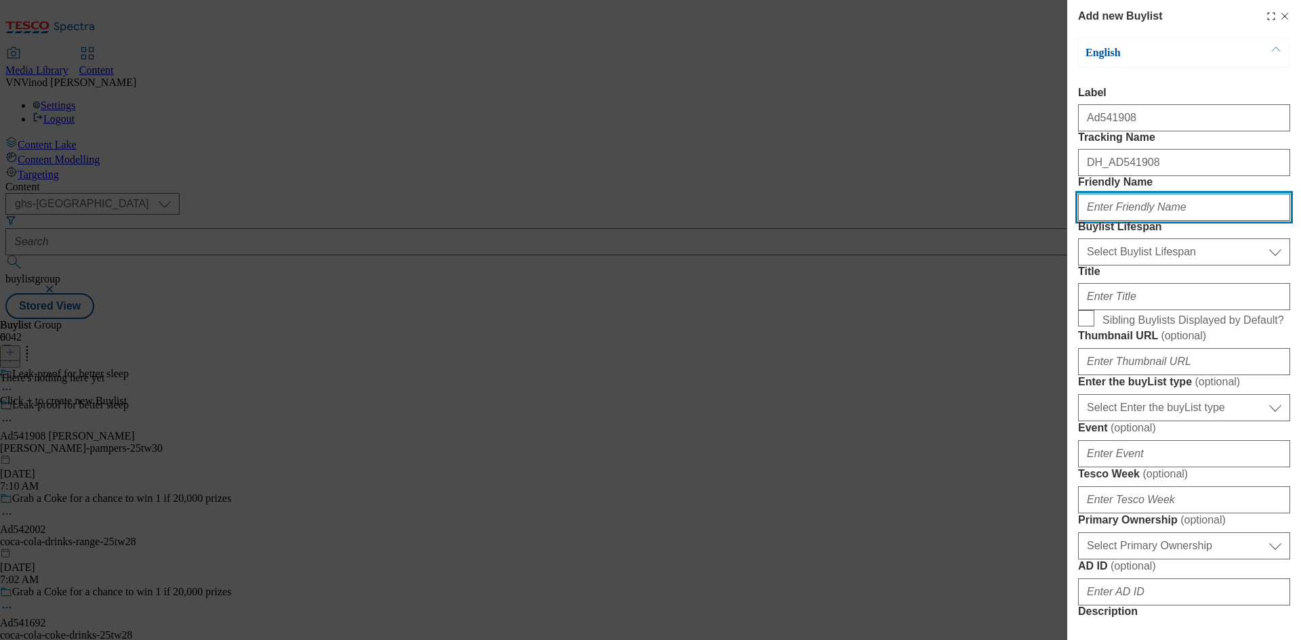
click at [1213, 221] on input "Friendly Name" at bounding box center [1184, 207] width 212 height 27
paste input "[PERSON_NAME]"
type input "[PERSON_NAME]"
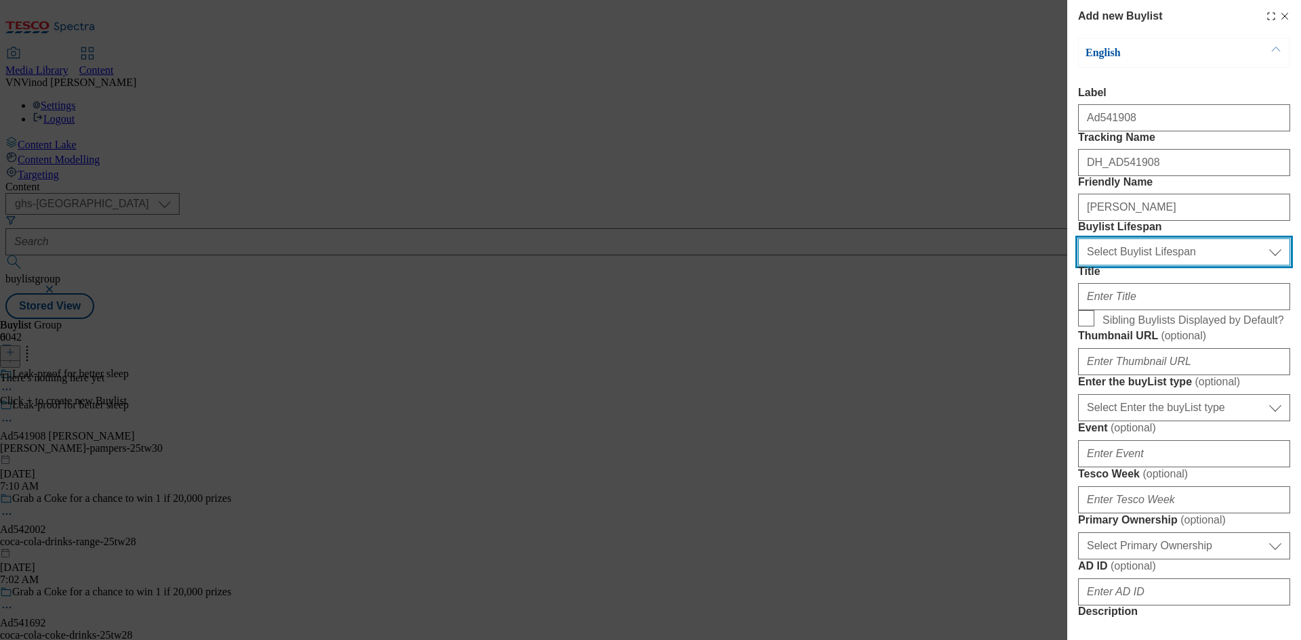
click at [1159, 266] on select "Select Buylist Lifespan evergreen seasonal tactical" at bounding box center [1184, 252] width 212 height 27
select select "tactical"
click at [1078, 266] on select "Select Buylist Lifespan evergreen seasonal tactical" at bounding box center [1184, 252] width 212 height 27
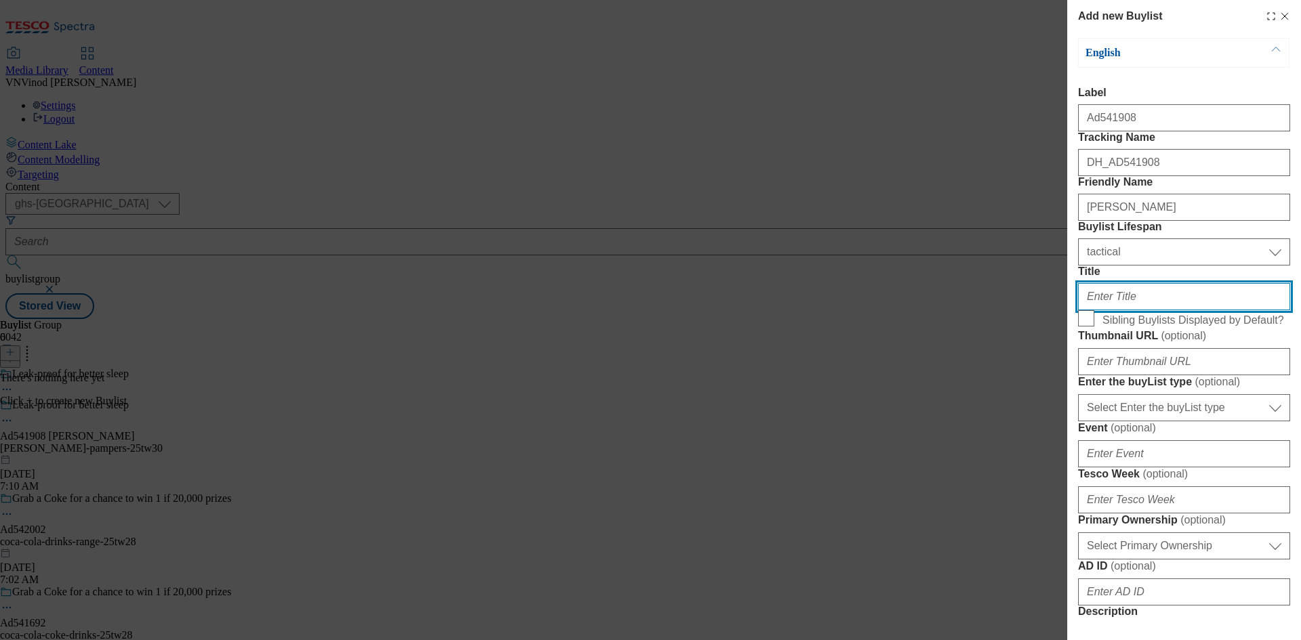
click at [1139, 310] on input "Title" at bounding box center [1184, 296] width 212 height 27
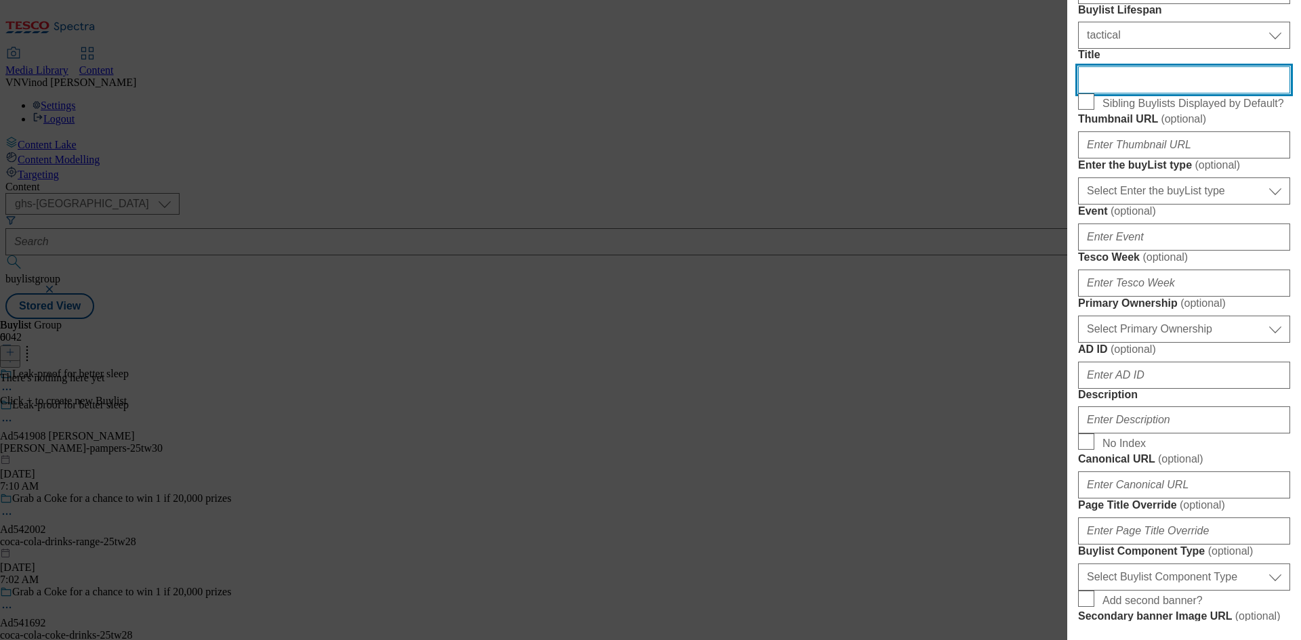
scroll to position [271, 0]
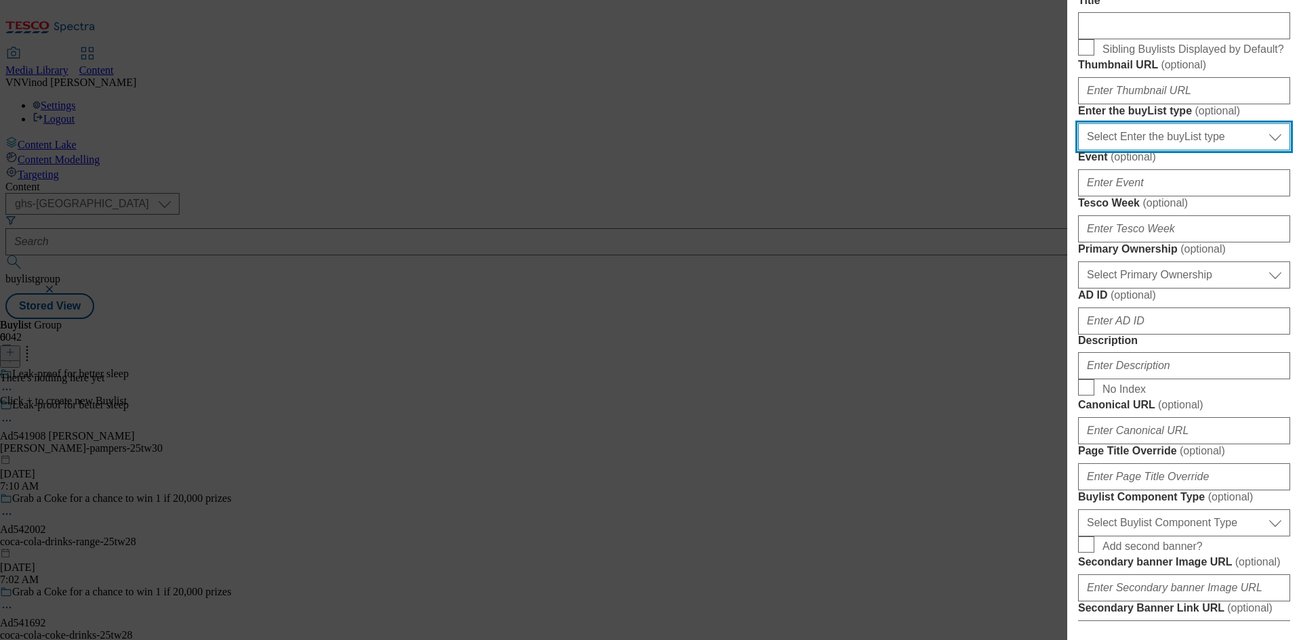
click at [1204, 150] on select "Select Enter the buyList type event supplier funded long term >4 weeks supplier…" at bounding box center [1184, 136] width 212 height 27
select select "supplier funded short term 1-3 weeks"
click at [1078, 150] on select "Select Enter the buyList type event supplier funded long term >4 weeks supplier…" at bounding box center [1184, 136] width 212 height 27
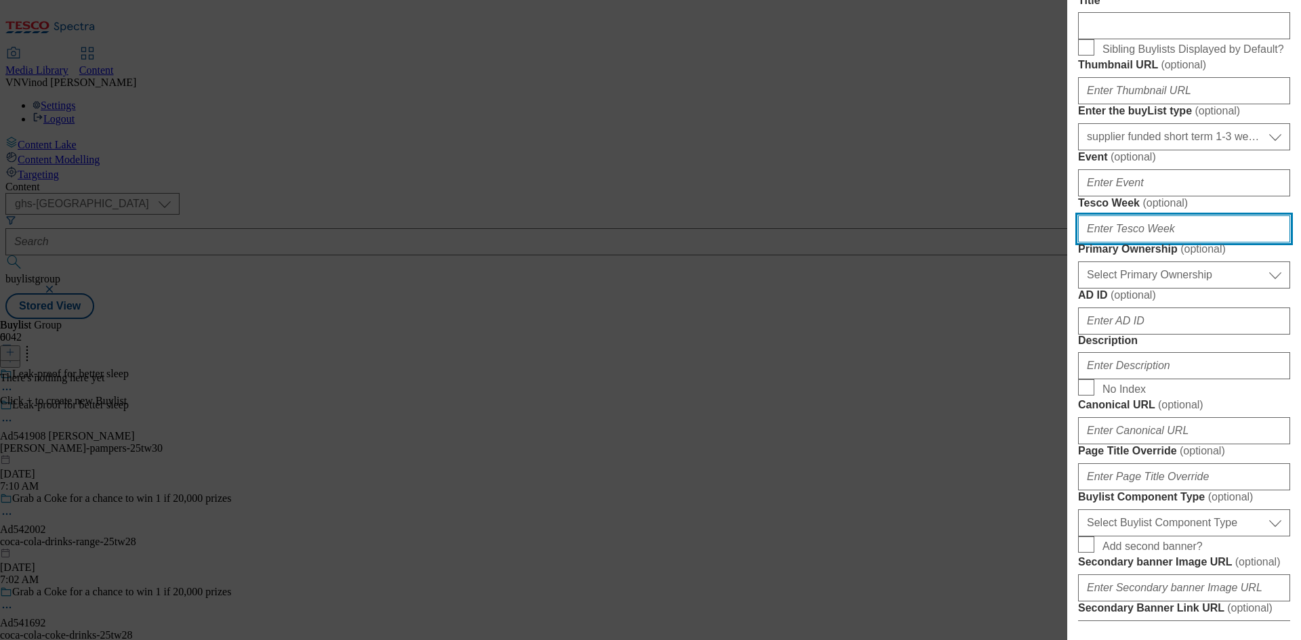
click at [1141, 243] on input "Tesco Week ( optional )" at bounding box center [1184, 229] width 212 height 27
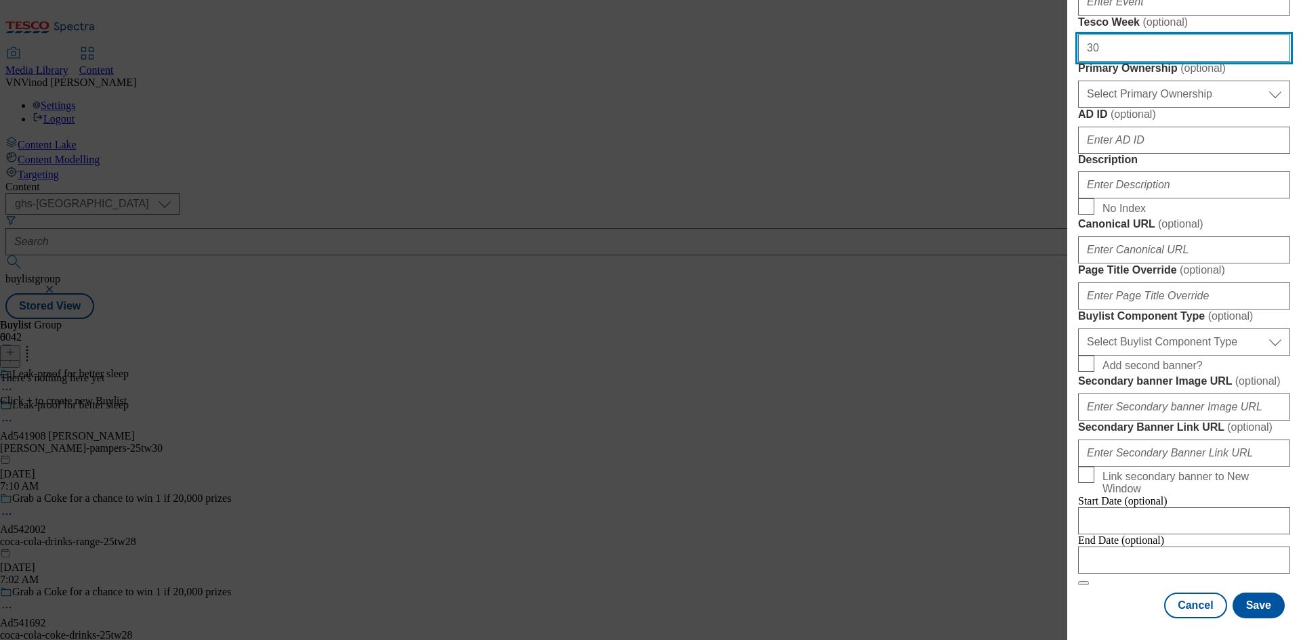
scroll to position [474, 0]
type input "30"
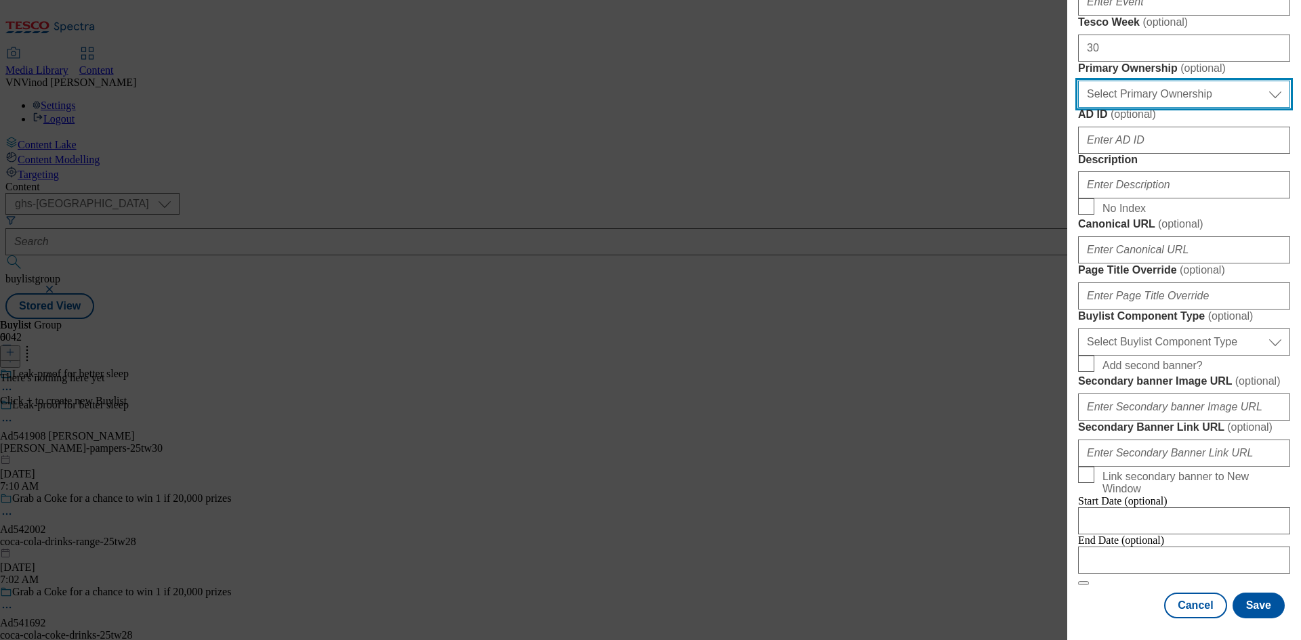
click at [1203, 108] on select "Select Primary Ownership [PERSON_NAME]" at bounding box center [1184, 94] width 212 height 27
select select "dunnhumby"
click at [1078, 108] on select "Select Primary Ownership [PERSON_NAME]" at bounding box center [1184, 94] width 212 height 27
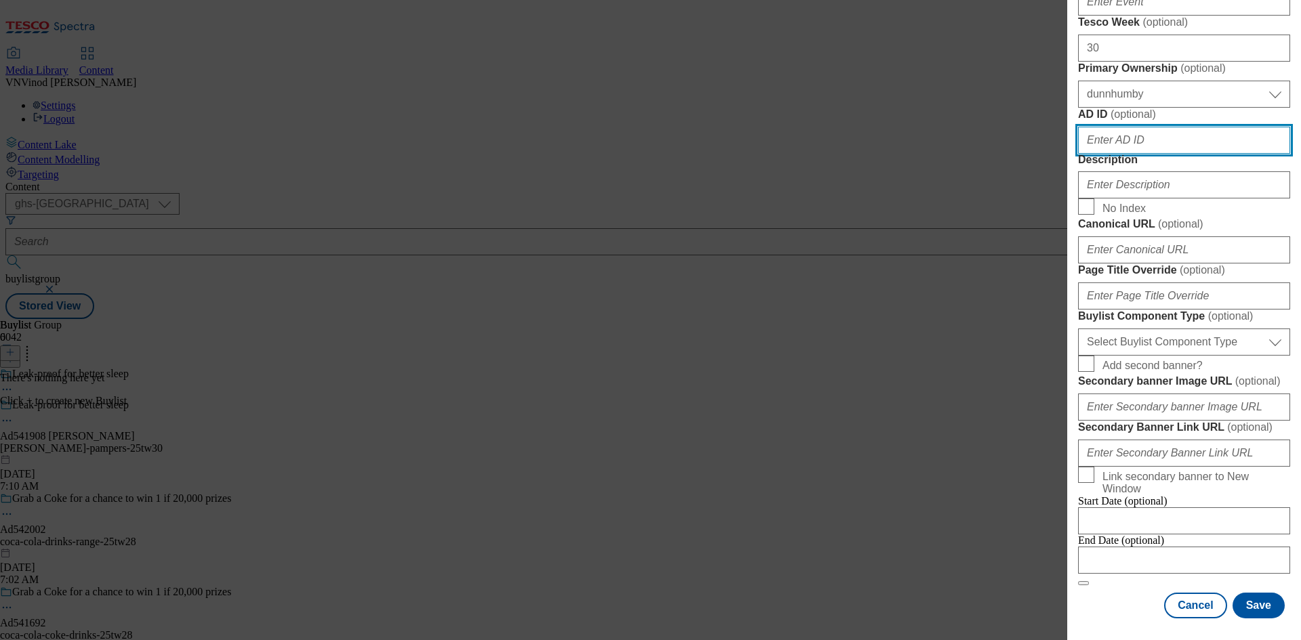
click at [1149, 154] on input "AD ID ( optional )" at bounding box center [1184, 140] width 212 height 27
paste input "541908"
type input "541908"
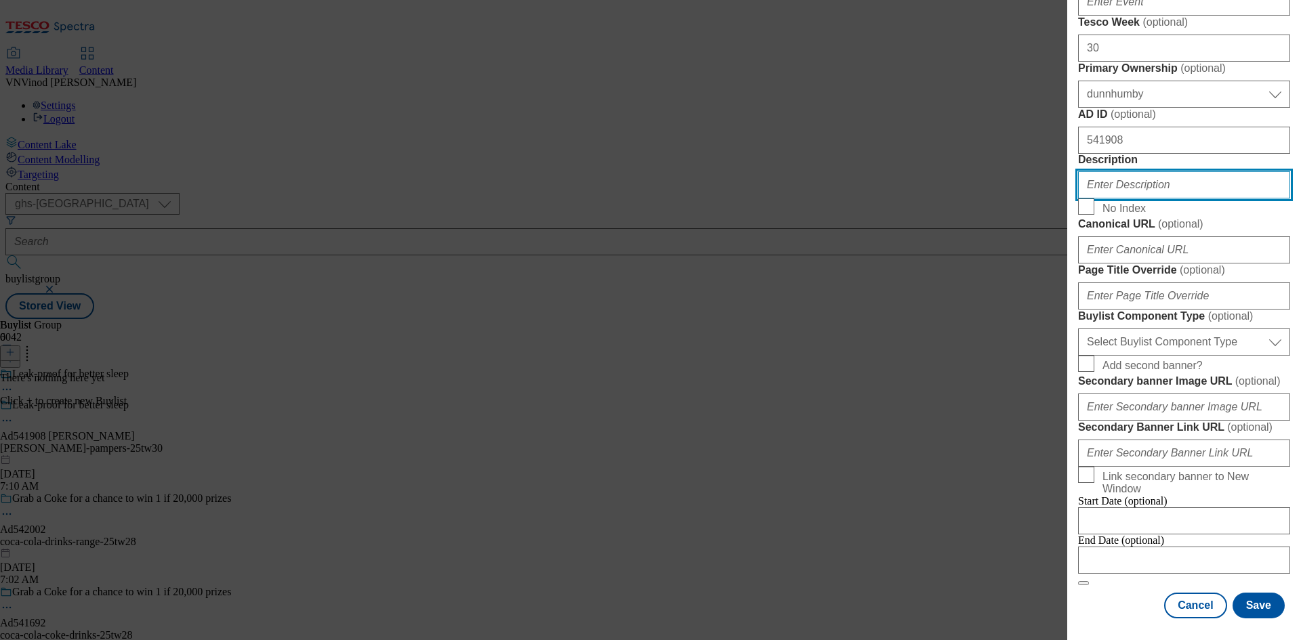
click at [1132, 199] on input "Description" at bounding box center [1184, 184] width 212 height 27
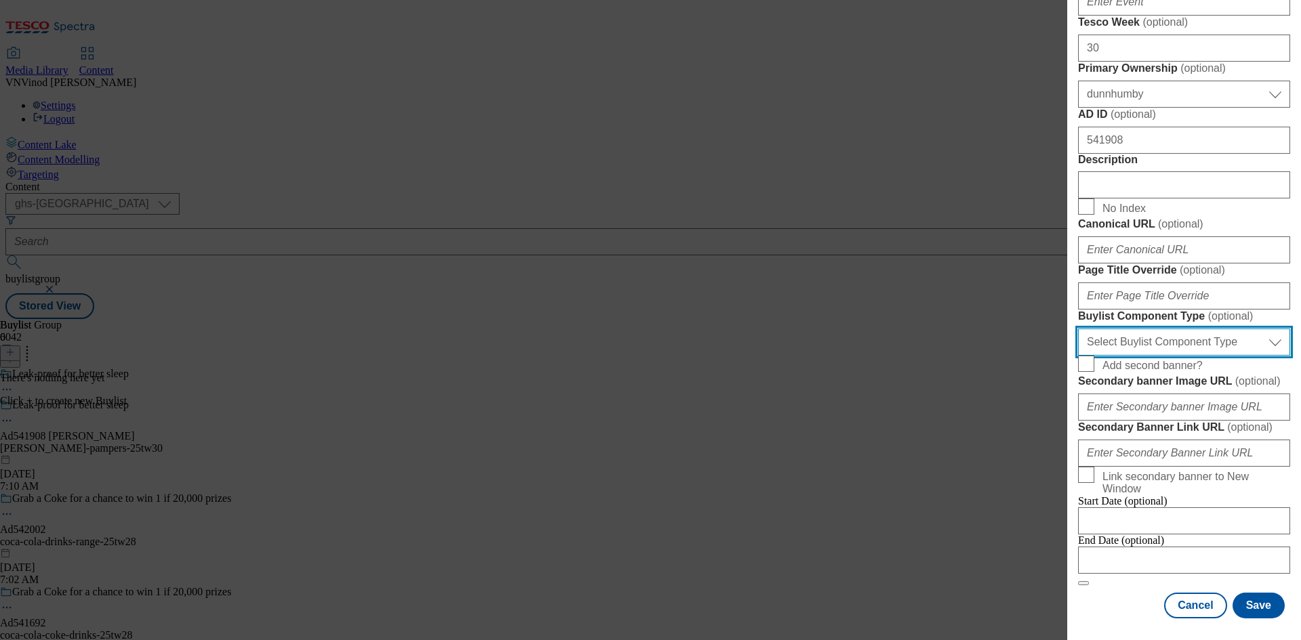
click at [1222, 356] on select "Select Buylist Component Type Banner Competition Header Meal" at bounding box center [1184, 342] width 212 height 27
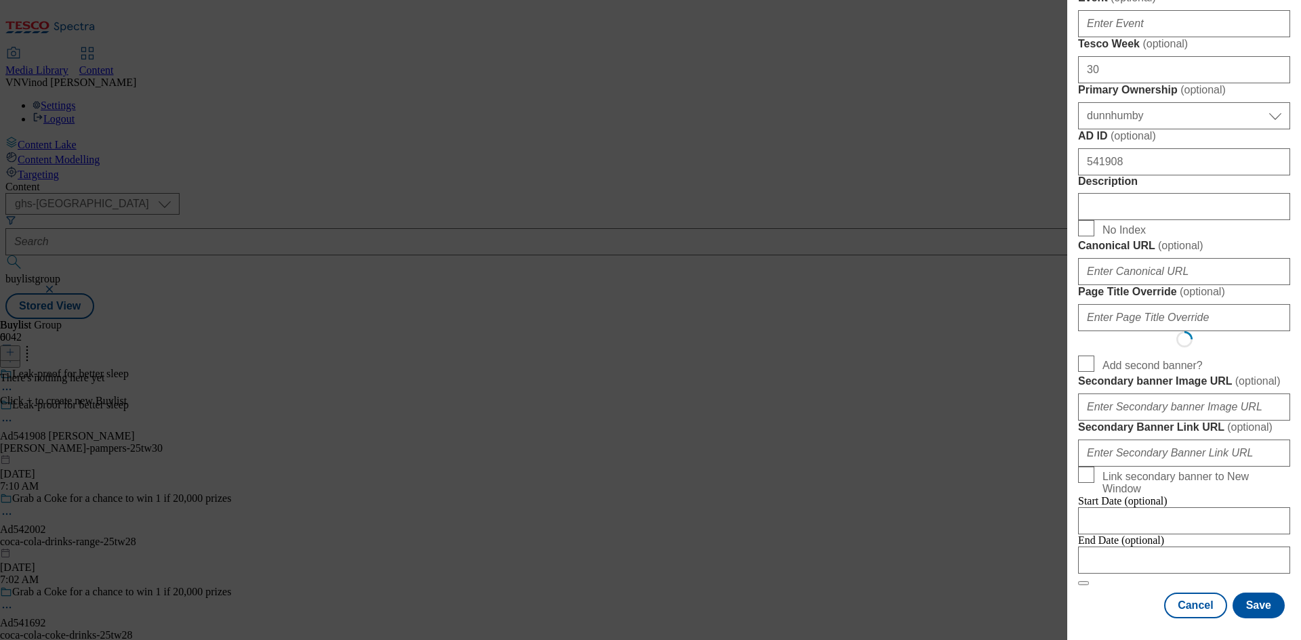
select select "Banner"
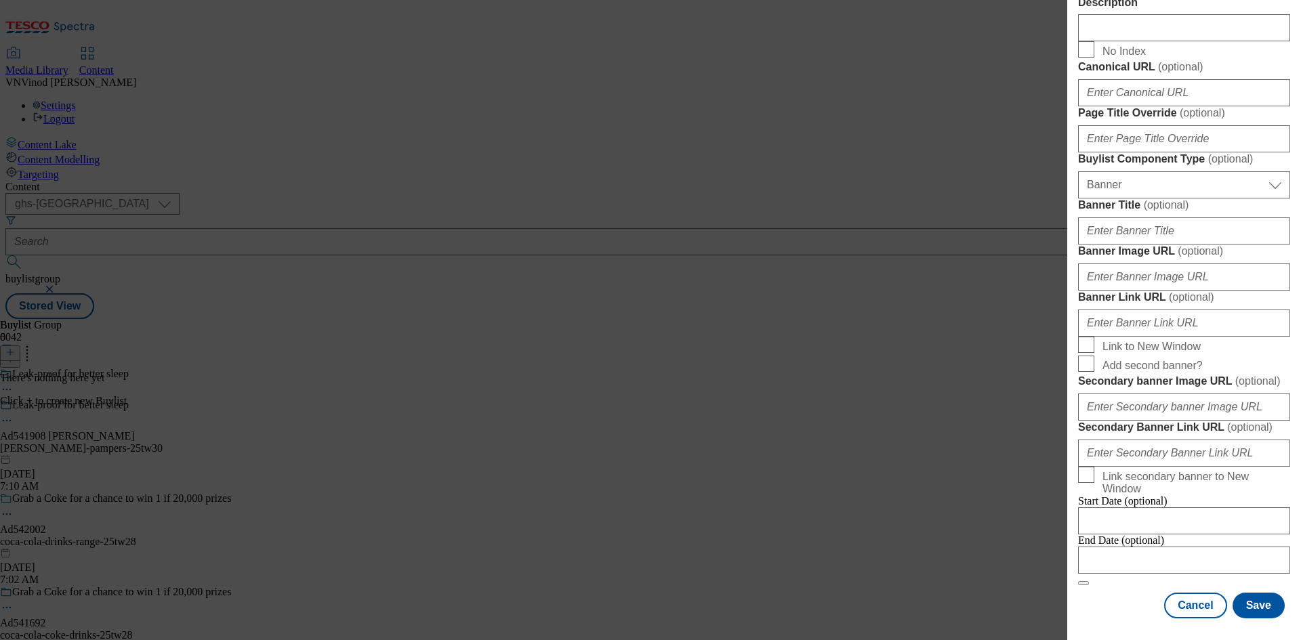
scroll to position [1188, 0]
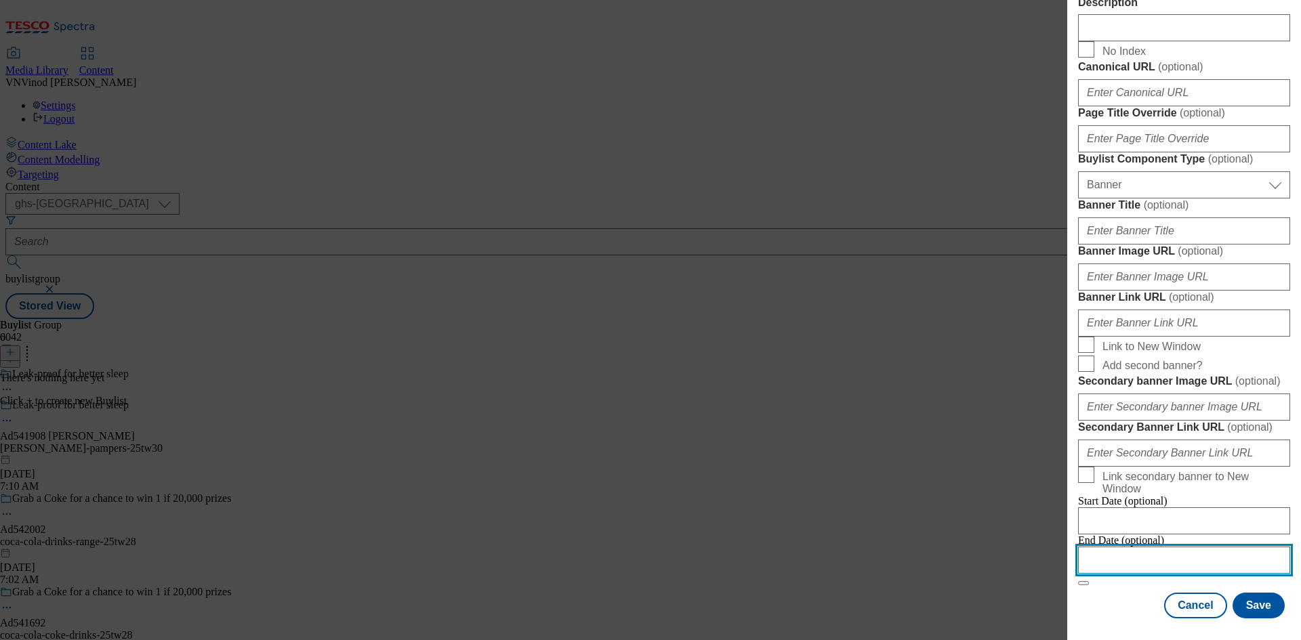
click at [1154, 548] on input "Modal" at bounding box center [1184, 560] width 212 height 27
select select "2025"
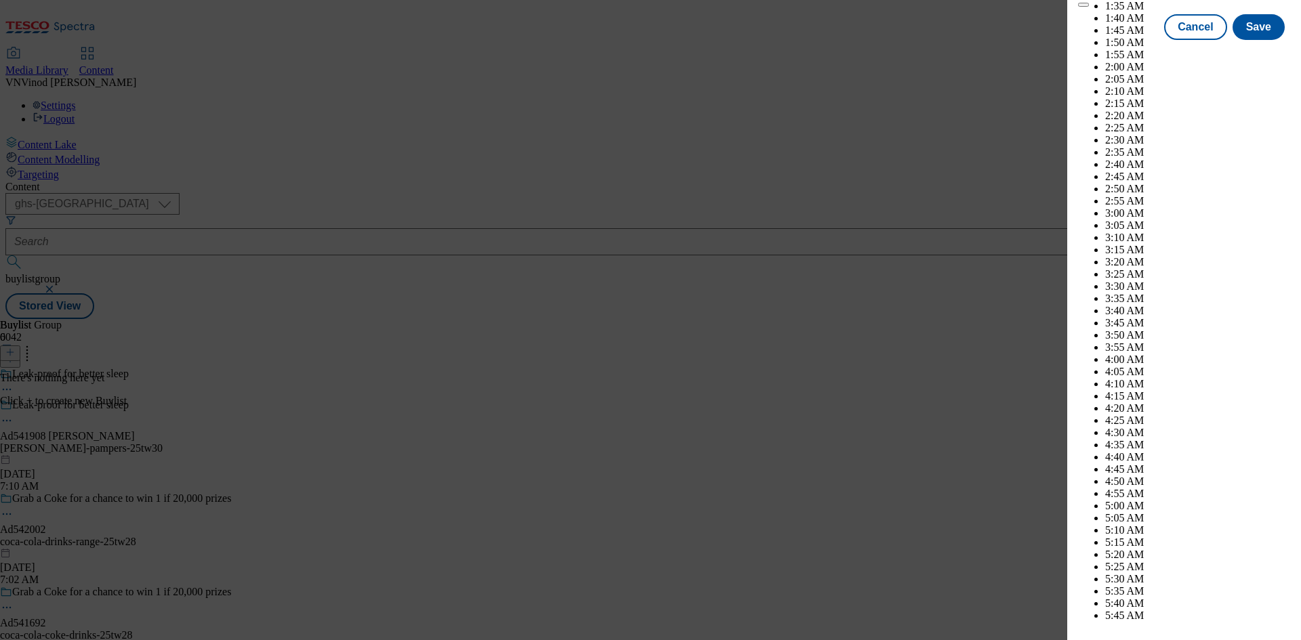
scroll to position [2140, 0]
select select "December"
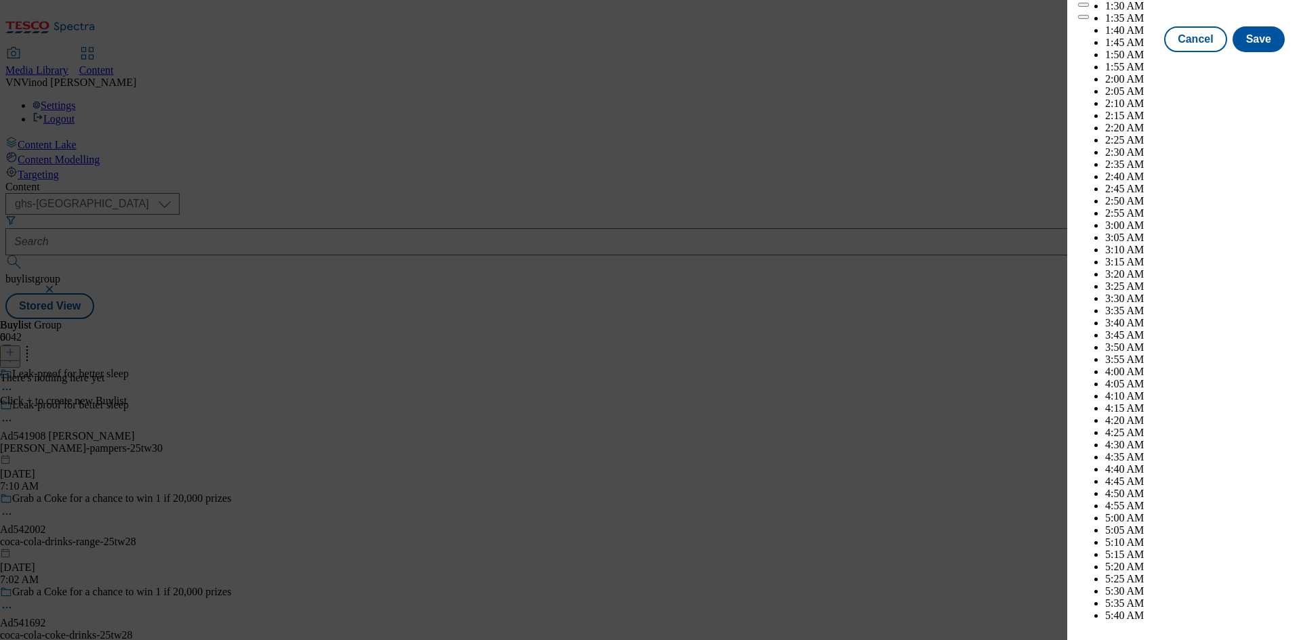
click at [1109, 52] on div "Cancel Save" at bounding box center [1184, 39] width 212 height 26
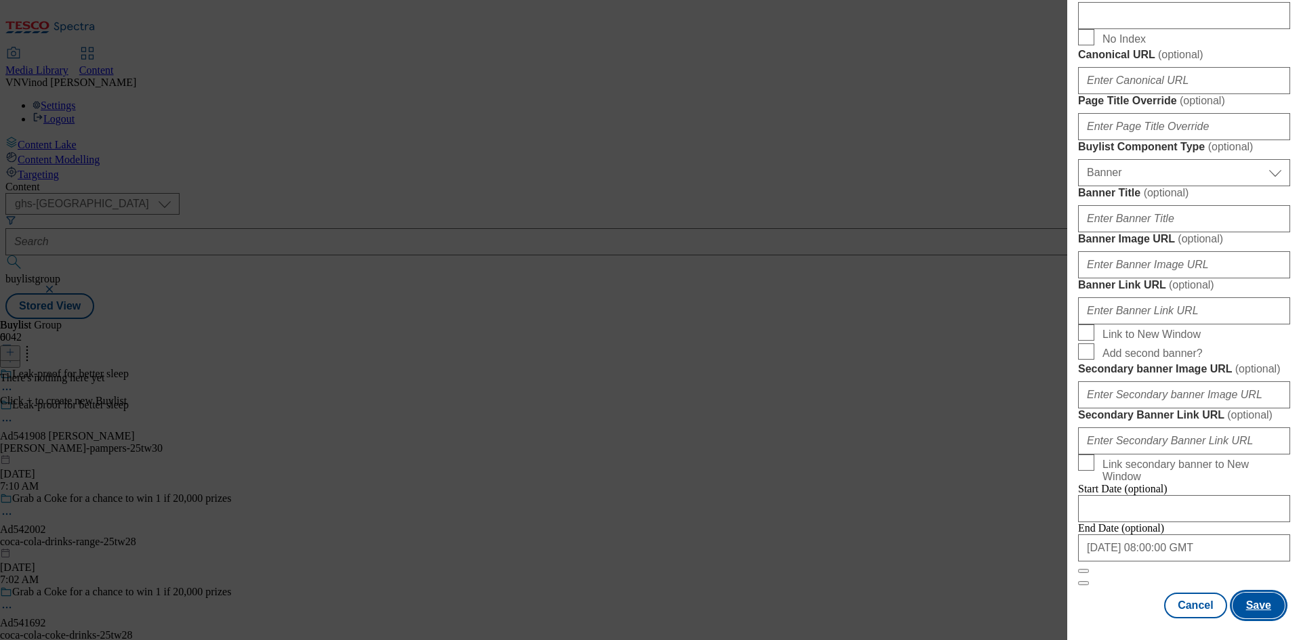
click at [1252, 602] on button "Save" at bounding box center [1259, 606] width 52 height 26
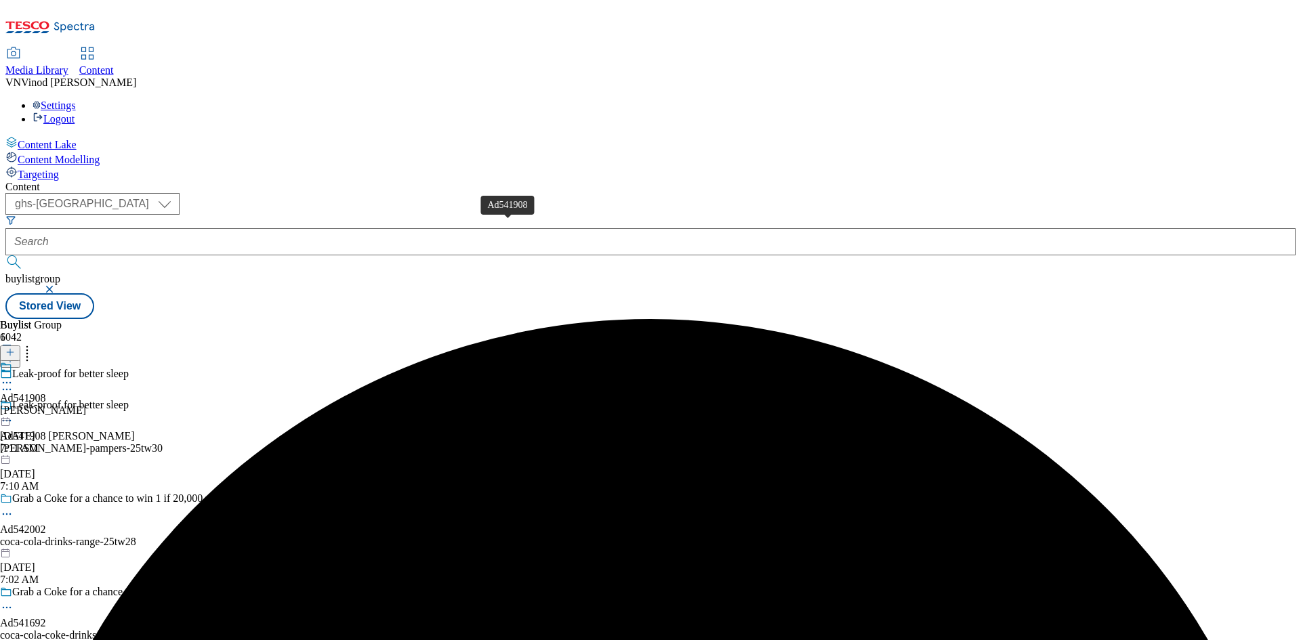
click at [46, 392] on div "Ad541908" at bounding box center [23, 398] width 46 height 12
click at [15, 348] on icon at bounding box center [9, 352] width 9 height 9
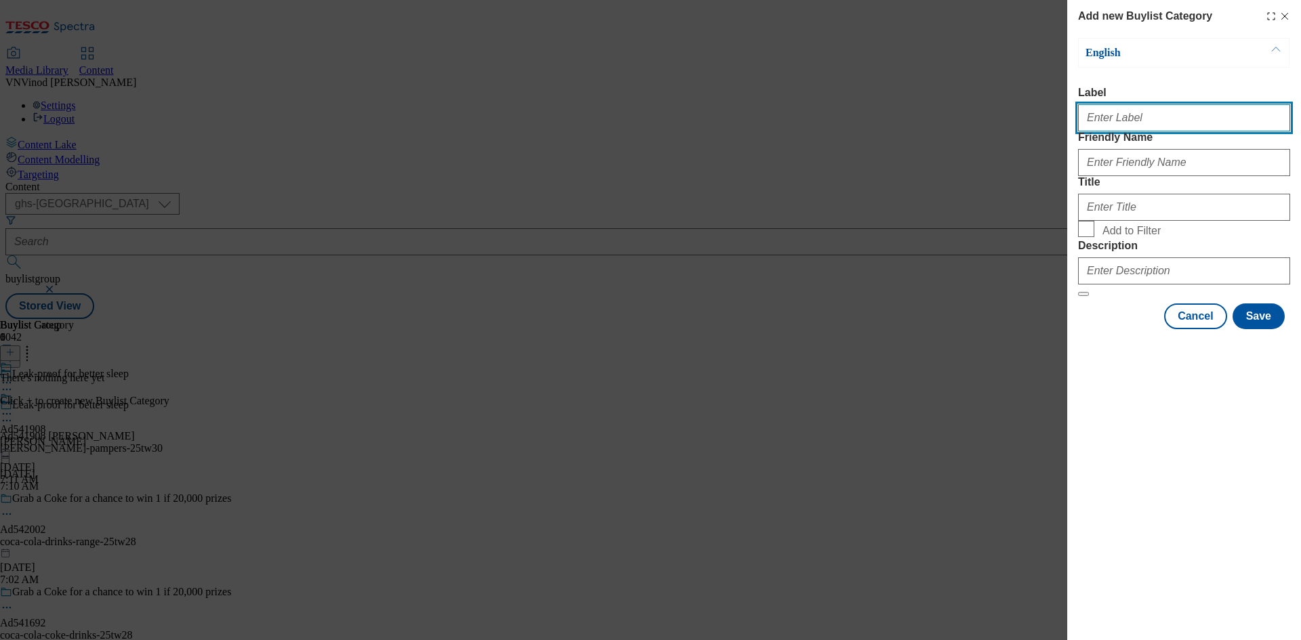
click at [1182, 123] on input "Label" at bounding box center [1184, 117] width 212 height 27
paste input "541908"
type input "Ad541908"
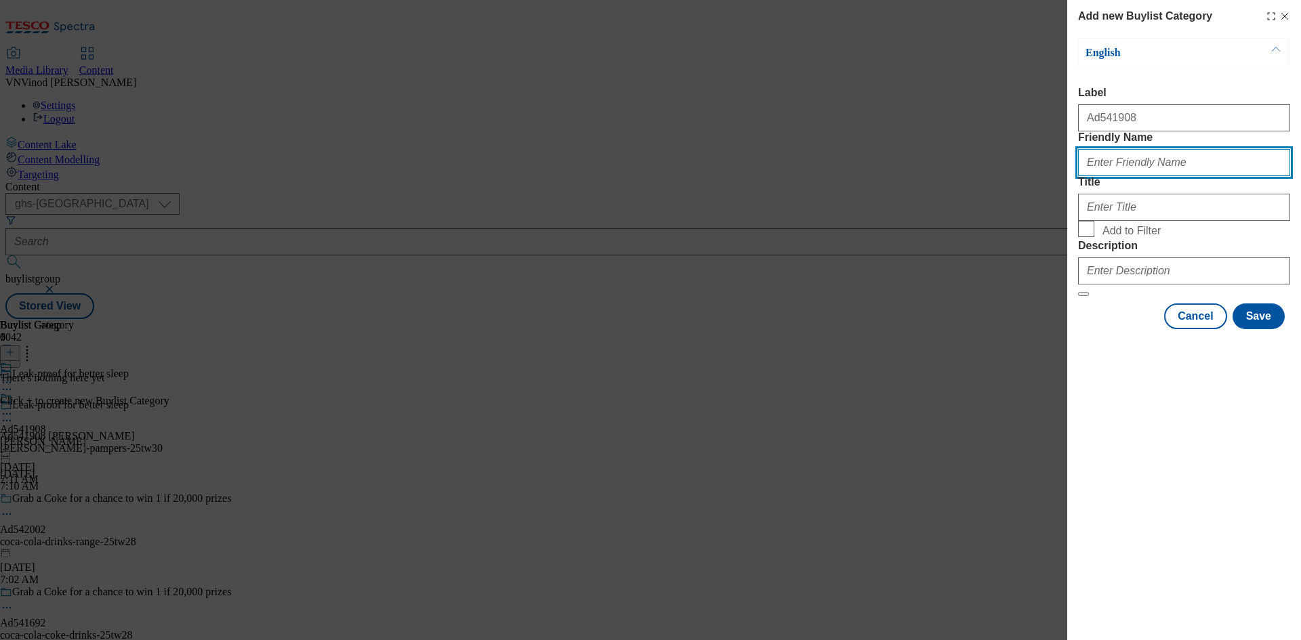
click at [1188, 176] on input "Friendly Name" at bounding box center [1184, 162] width 212 height 27
paste input "[PERSON_NAME]-pampers"
type input "[PERSON_NAME]-pampers"
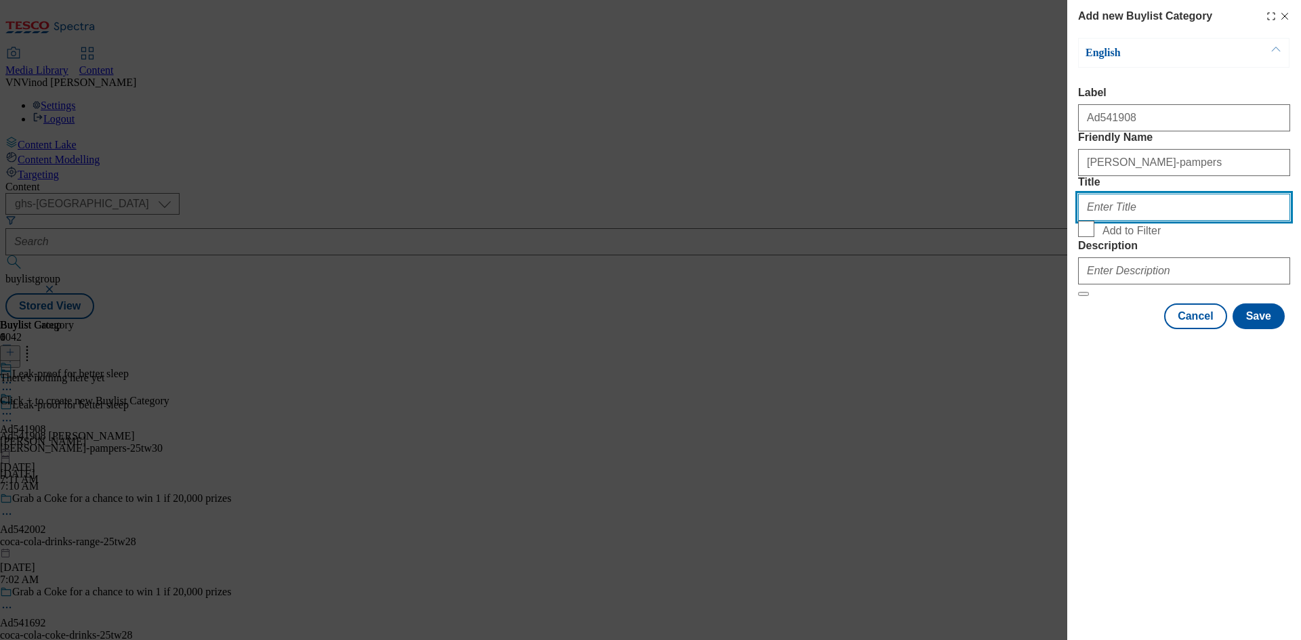
click at [1149, 221] on input "Title" at bounding box center [1184, 207] width 212 height 27
paste input "Procter & [PERSON_NAME] Uk"
type input "Procter & [PERSON_NAME] Uk"
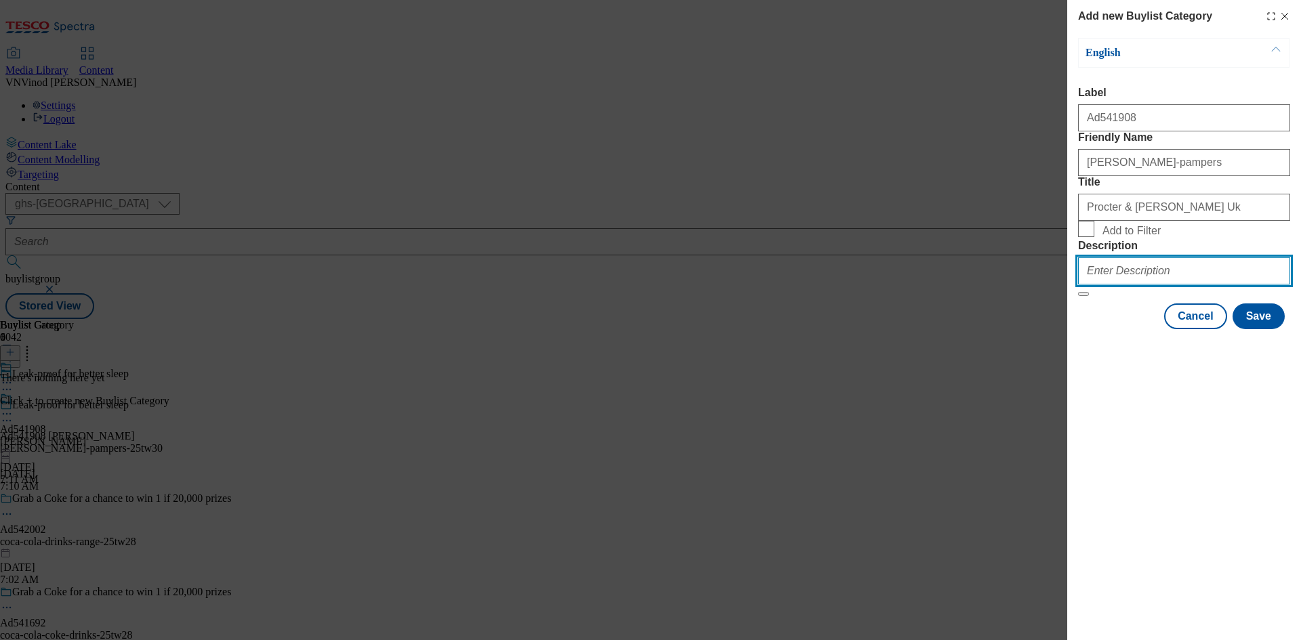
click at [1149, 285] on input "Description" at bounding box center [1184, 271] width 212 height 27
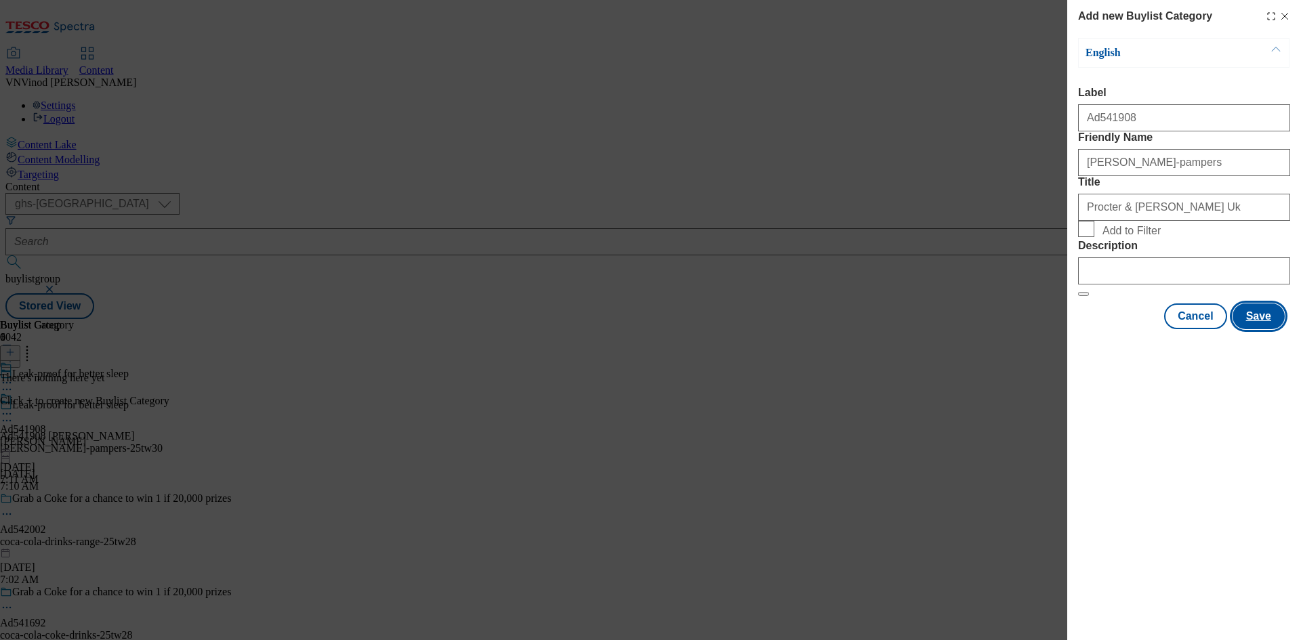
click at [1258, 329] on button "Save" at bounding box center [1259, 317] width 52 height 26
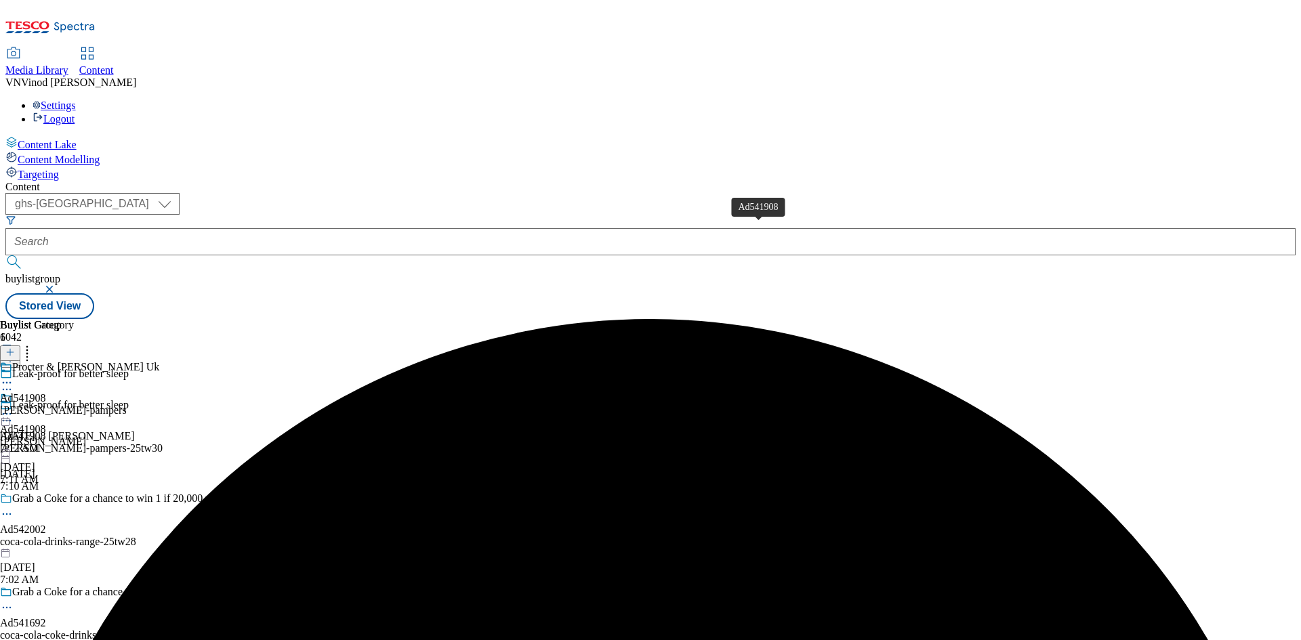
click at [46, 392] on div "Ad541908" at bounding box center [23, 398] width 46 height 12
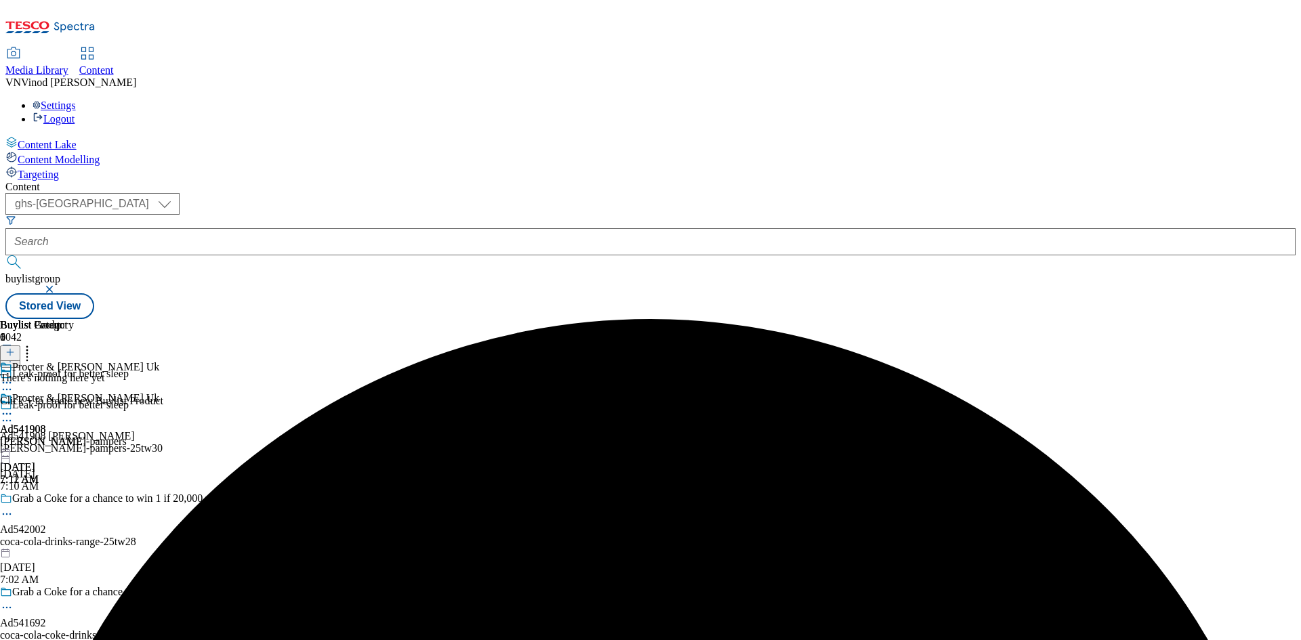
click at [14, 352] on line at bounding box center [10, 352] width 7 height 0
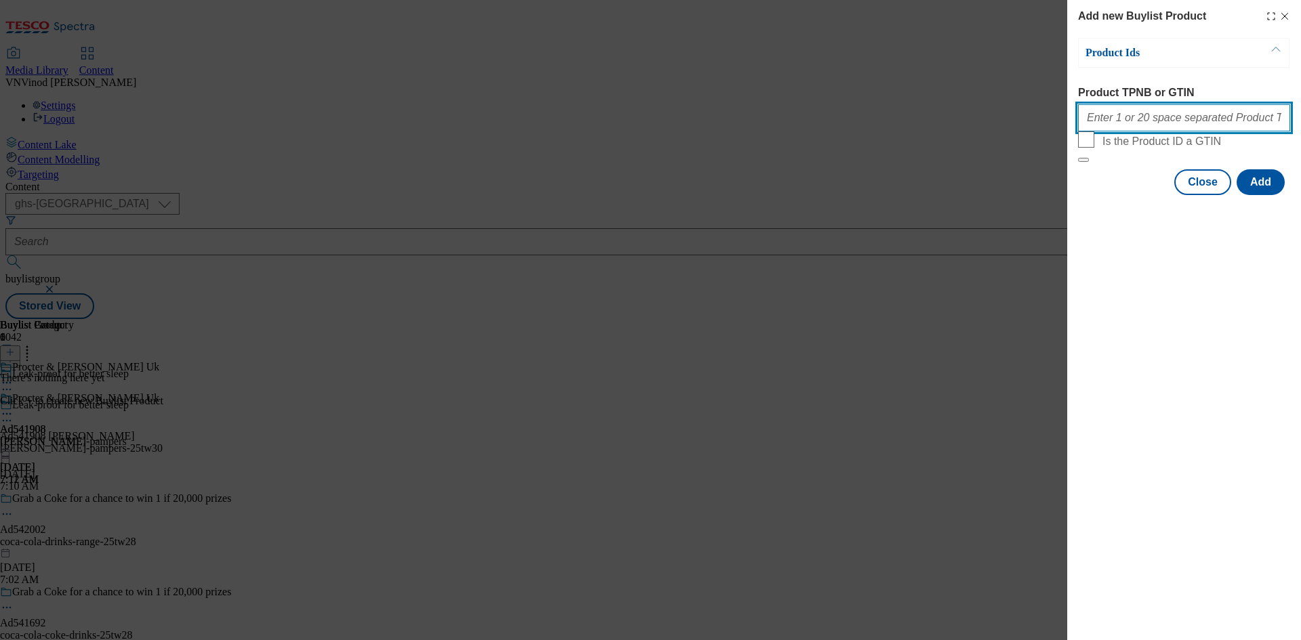
click at [1147, 127] on input "Product TPNB or GTIN" at bounding box center [1184, 117] width 212 height 27
paste input "79915237 86505879 86505862 86505856 86506383 90517590 93889396 92200015 9388384…"
type input "79915237 86505879 86505862 86505856 86506383 90517590 93889396 92200015 9388384…"
click at [1272, 195] on button "Add" at bounding box center [1261, 182] width 48 height 26
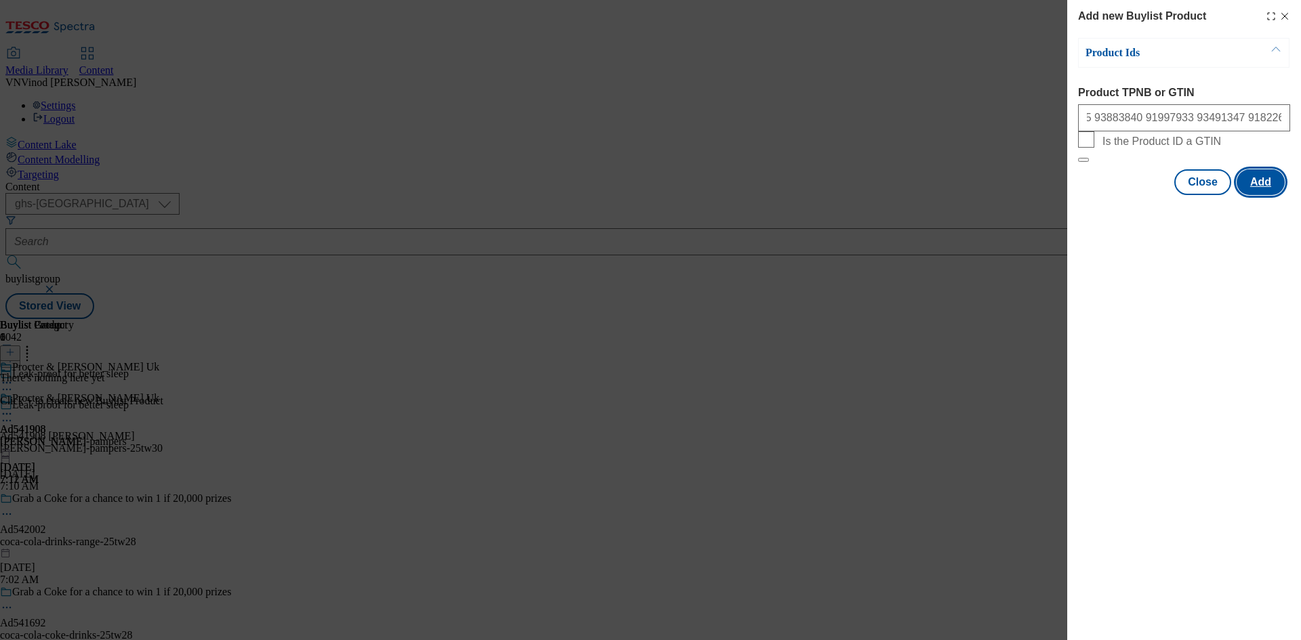
scroll to position [0, 0]
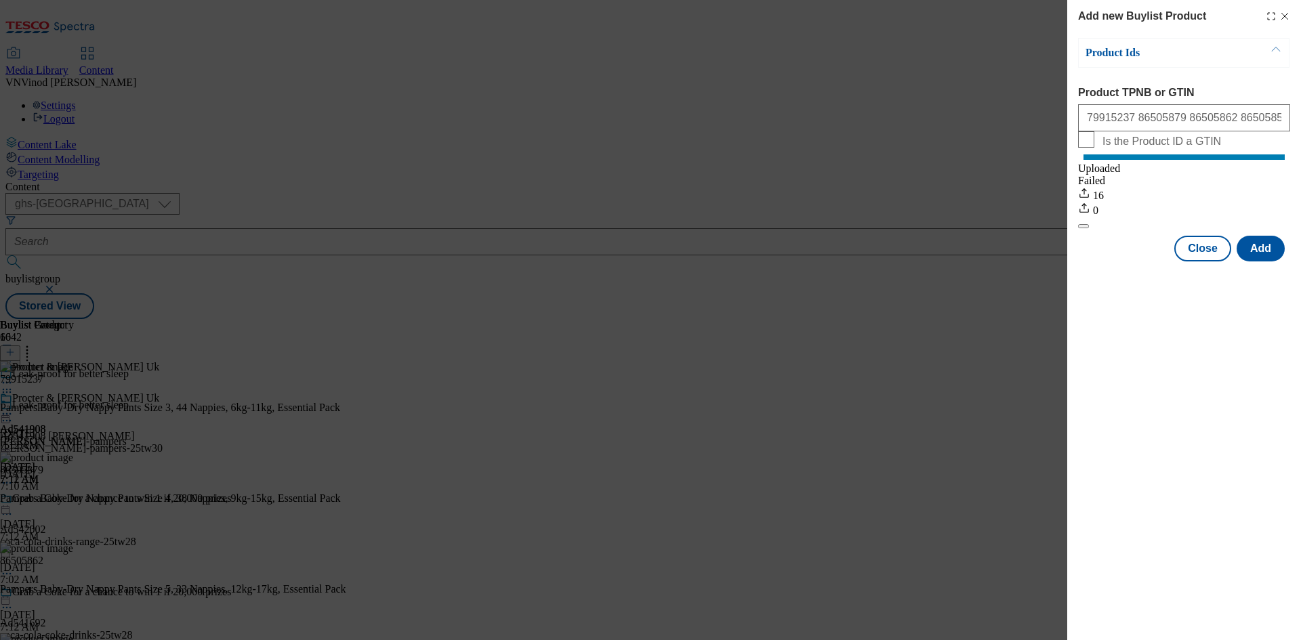
click at [1286, 16] on icon "Modal" at bounding box center [1284, 16] width 11 height 11
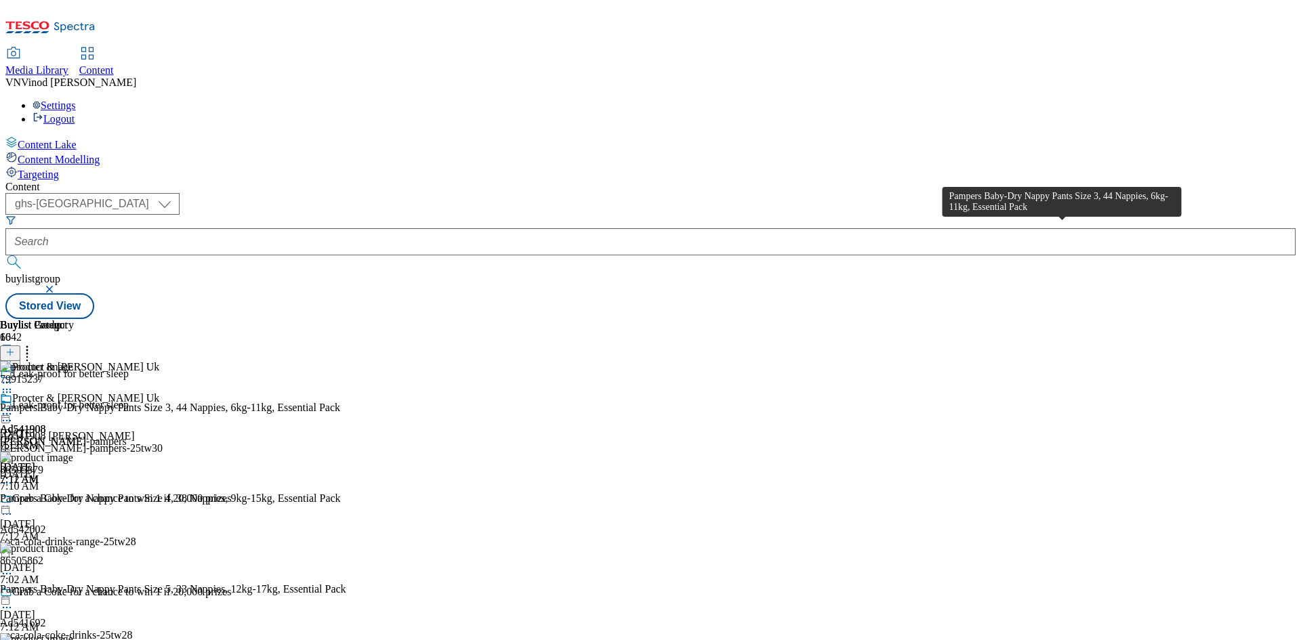
click at [340, 402] on div "Pampers Baby-Dry Nappy Pants Size 3, 44 Nappies, 6kg-11kg, Essential Pack" at bounding box center [170, 408] width 340 height 12
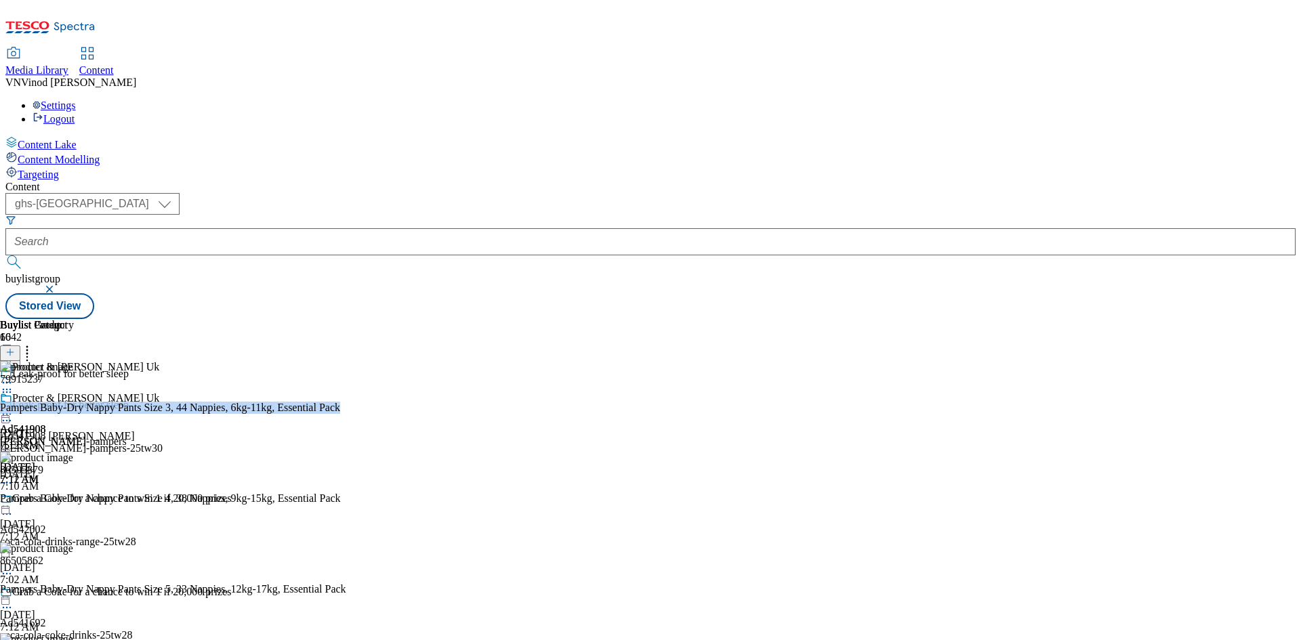
copy div "Pampers Baby-Dry Nappy Pants Size 3, 44 Nappies, 6kg-11kg, Essential Pack"
click at [12, 420] on circle at bounding box center [10, 421] width 2 height 2
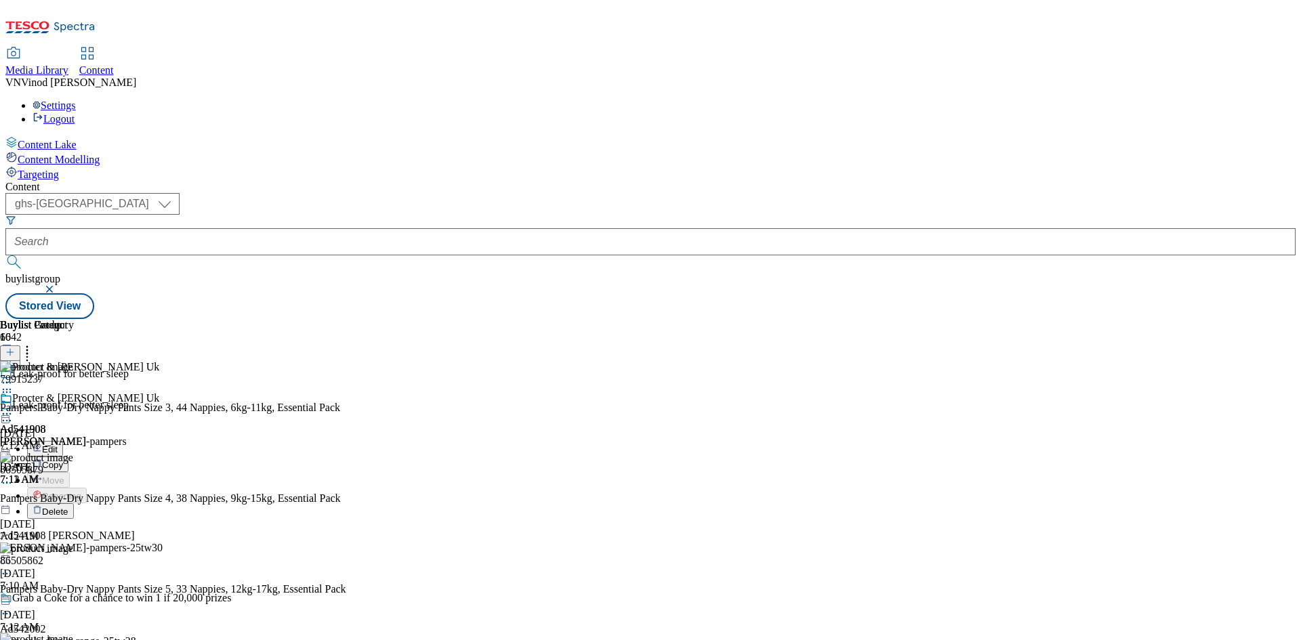
click at [63, 441] on button "Edit" at bounding box center [45, 449] width 36 height 16
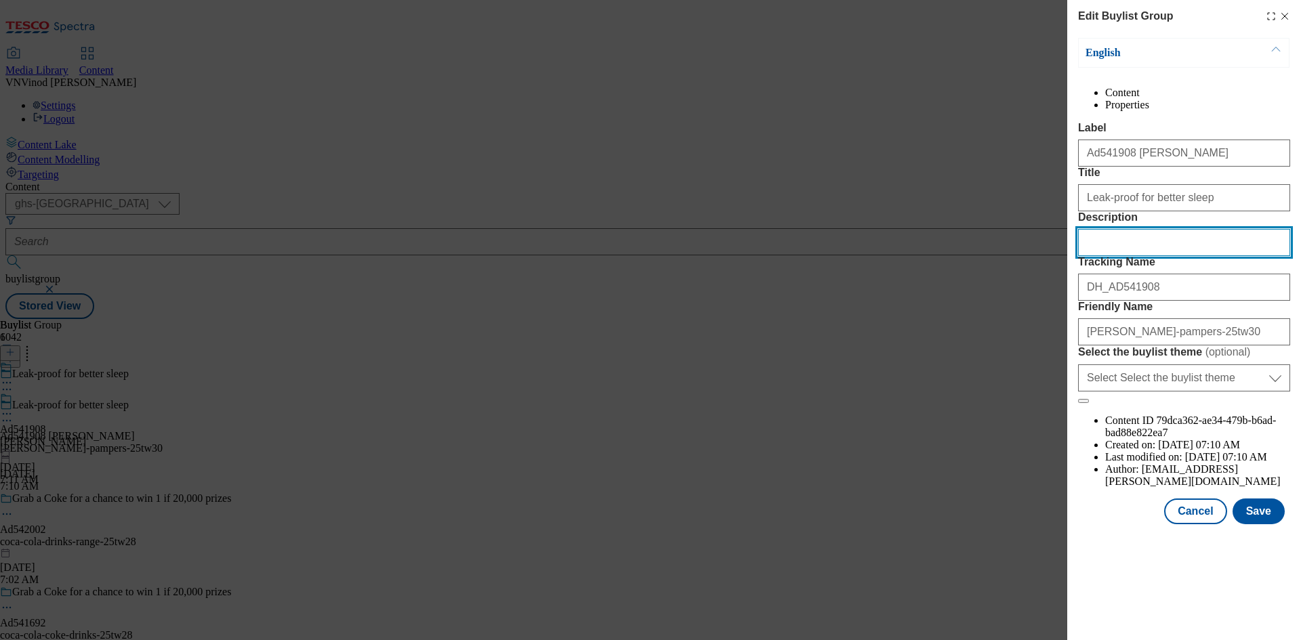
click at [1169, 256] on input "Description" at bounding box center [1184, 242] width 212 height 27
paste input "Pampers Baby-Dry Nappy Pants Size 3, 44 Nappies, 6kg-11kg, Essential Pack"
type input "Pampers Baby-Dry Nappy Pants Size 3, 44 Nappies, 6kg-11kg, Essential Pack"
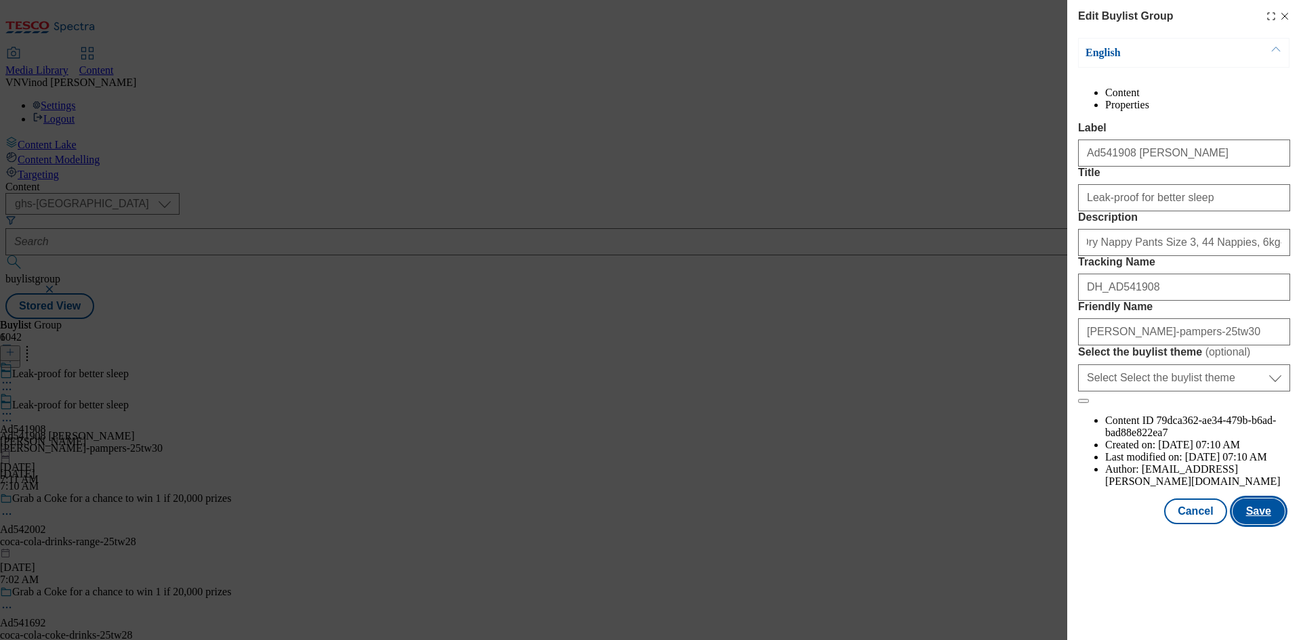
click at [1264, 525] on button "Save" at bounding box center [1259, 512] width 52 height 26
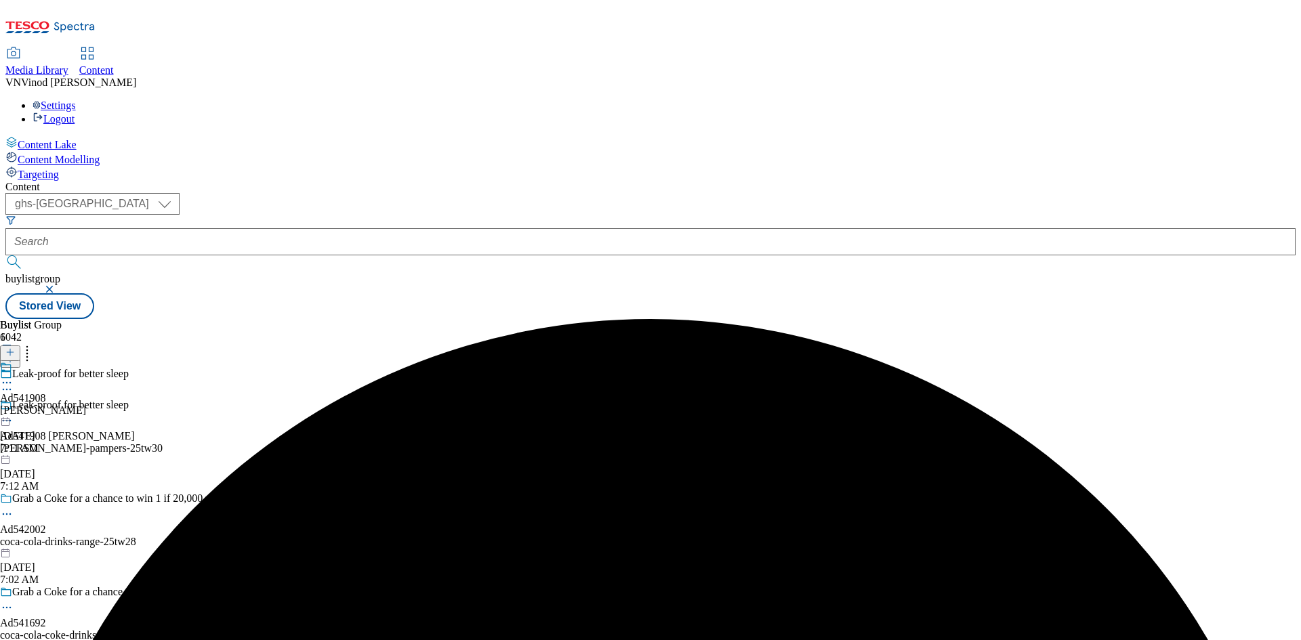
click at [14, 376] on icon at bounding box center [7, 383] width 14 height 14
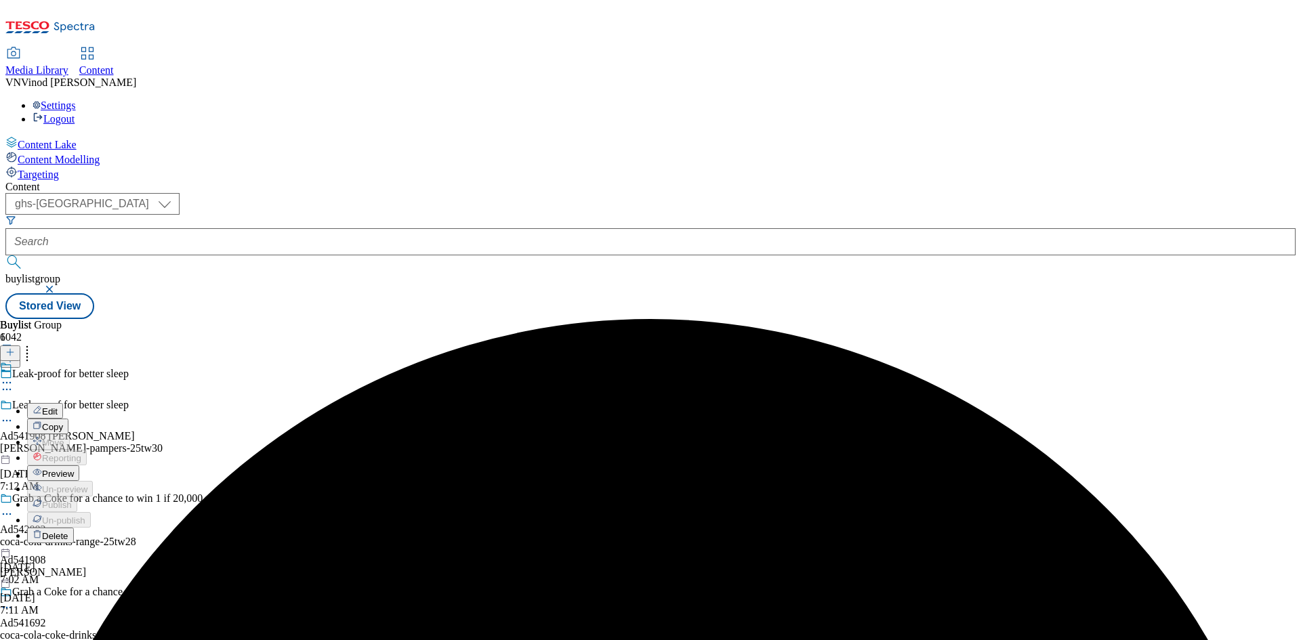
click at [63, 403] on button "Edit" at bounding box center [45, 411] width 36 height 16
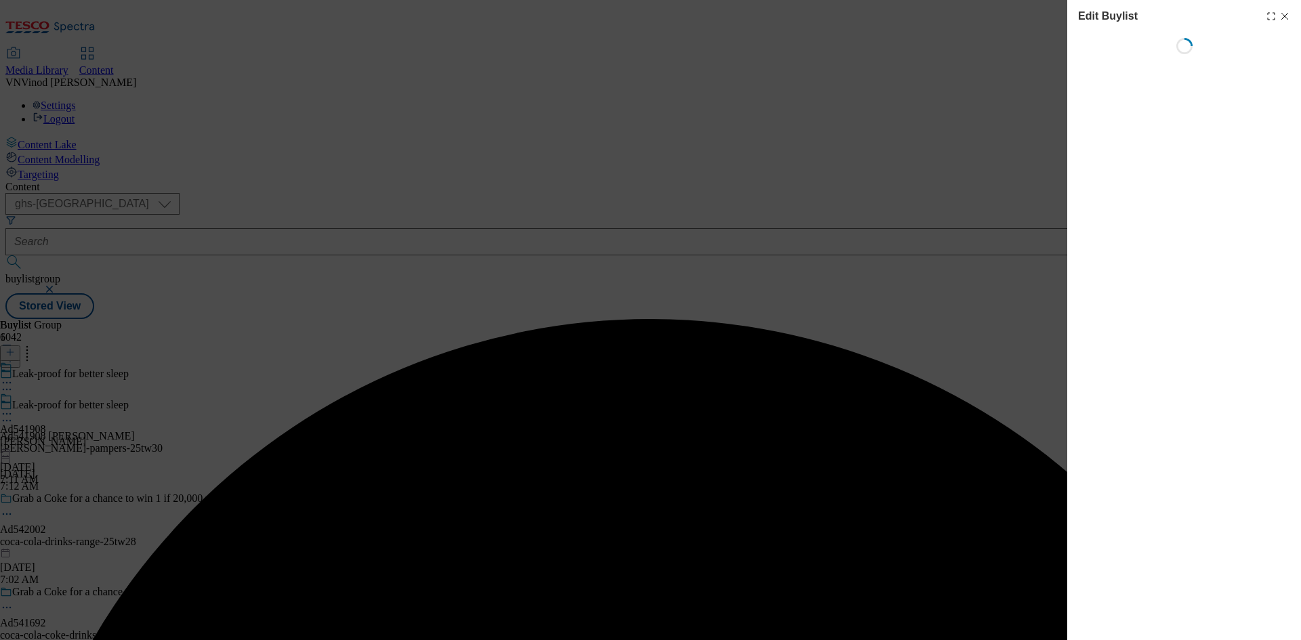
select select "tactical"
select select "supplier funded short term 1-3 weeks"
select select "dunnhumby"
select select "Banner"
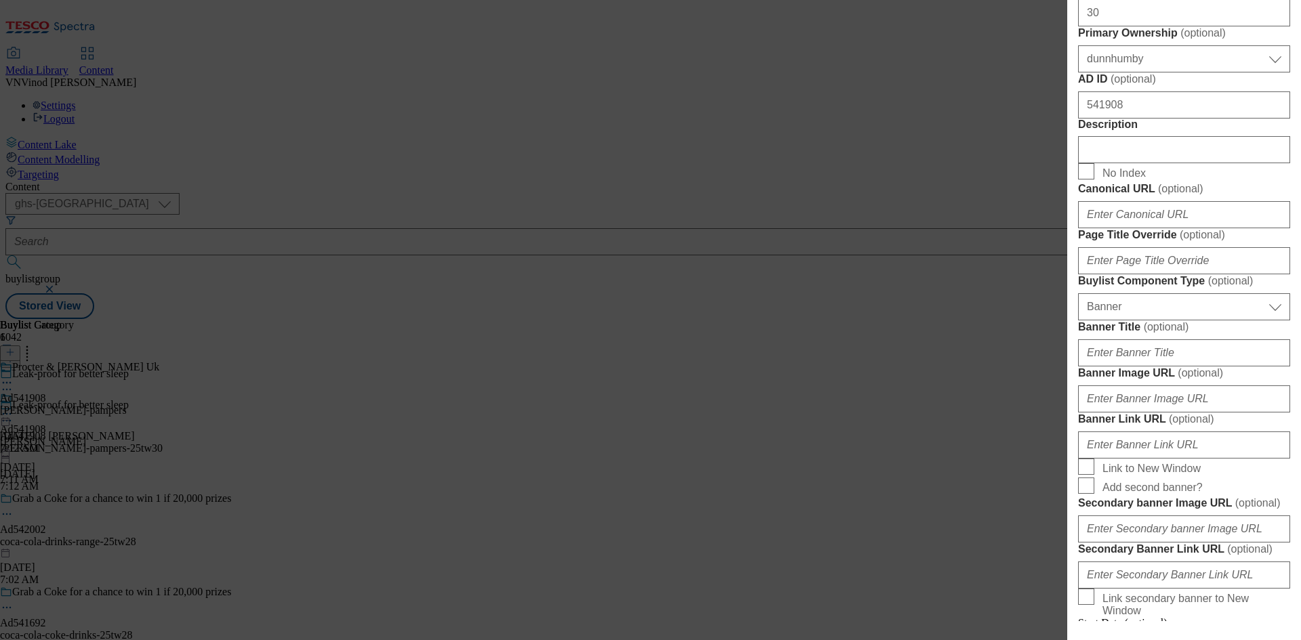
scroll to position [610, 0]
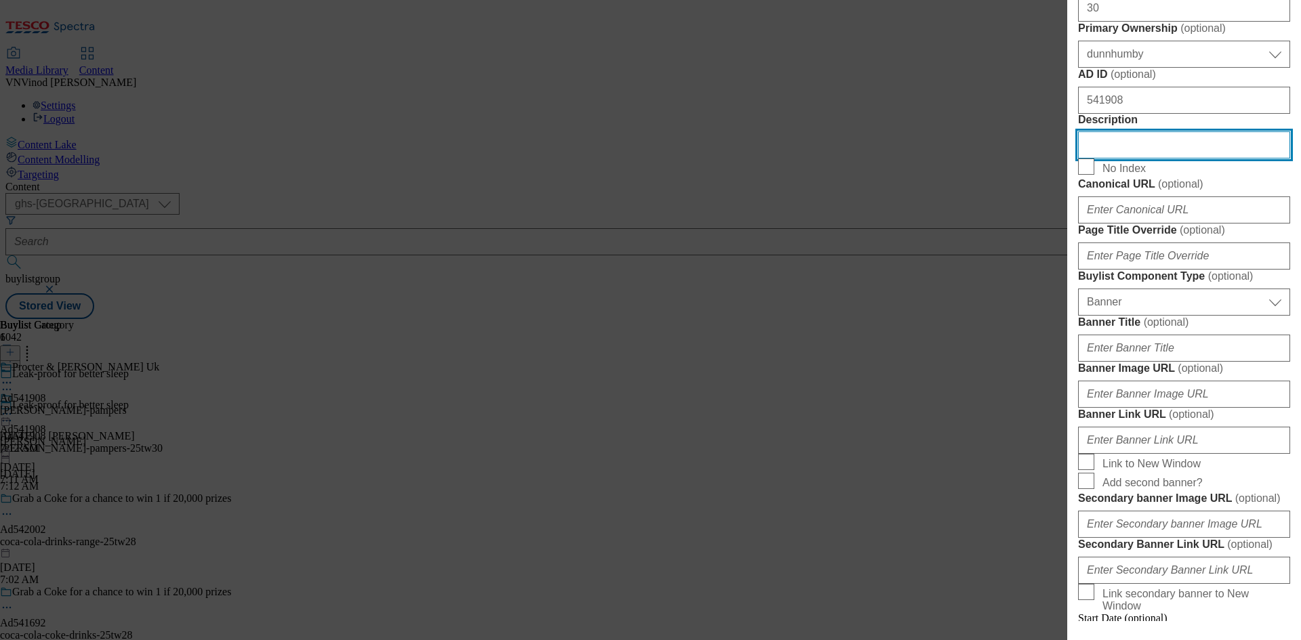
click at [1160, 159] on input "Description" at bounding box center [1184, 144] width 212 height 27
paste input "Pampers Baby-Dry Nappy Pants Size 3, 44 Nappies, 6kg-11kg, Essential Pack"
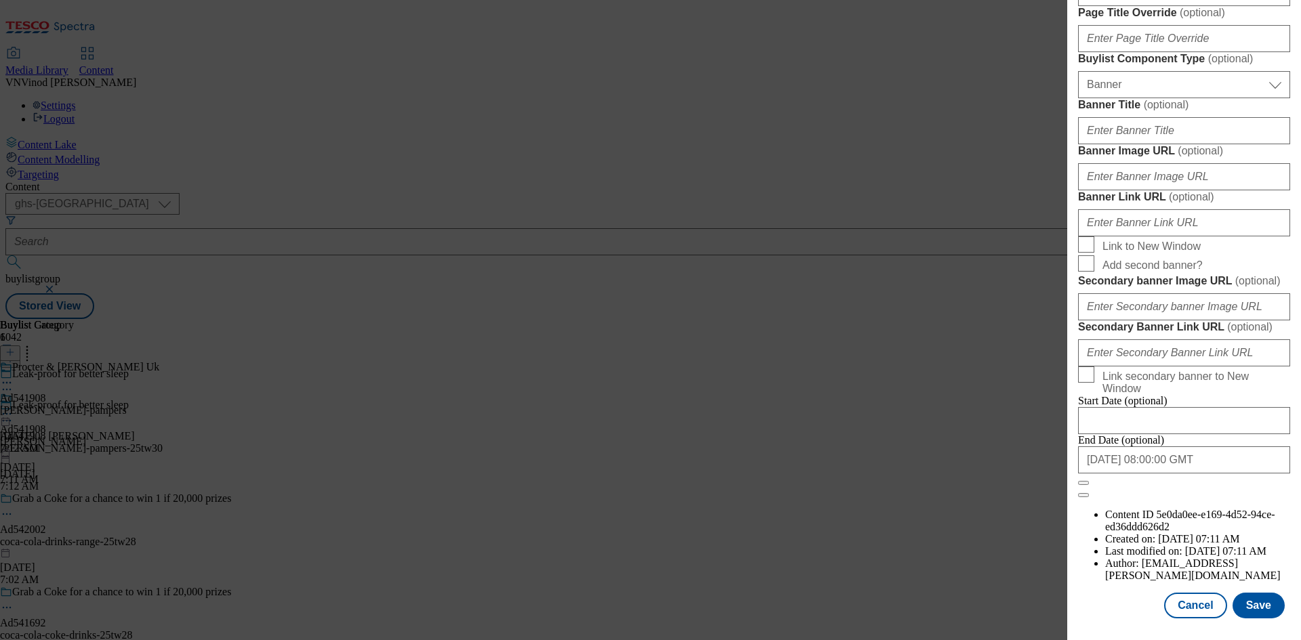
scroll to position [1331, 0]
type input "Pampers Baby-Dry Nappy Pants Size 3, 44 Nappies, 6kg-11kg, Essential Pack"
click at [1245, 607] on button "Save" at bounding box center [1259, 606] width 52 height 26
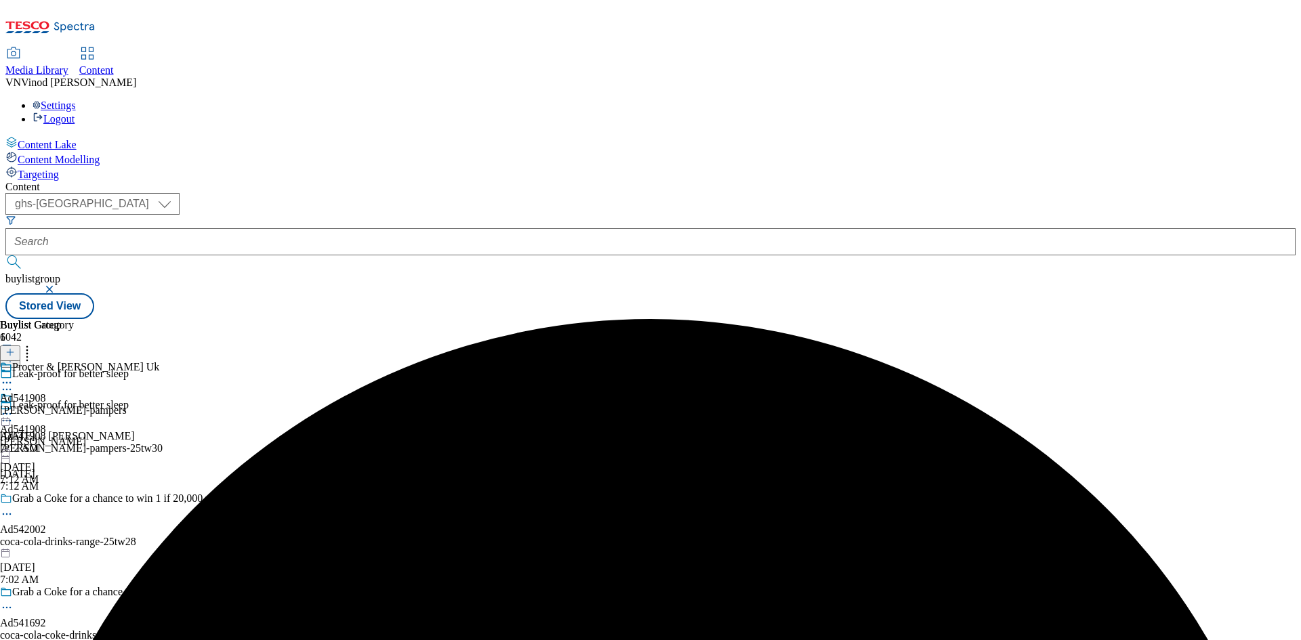
click at [14, 376] on icon at bounding box center [7, 383] width 14 height 14
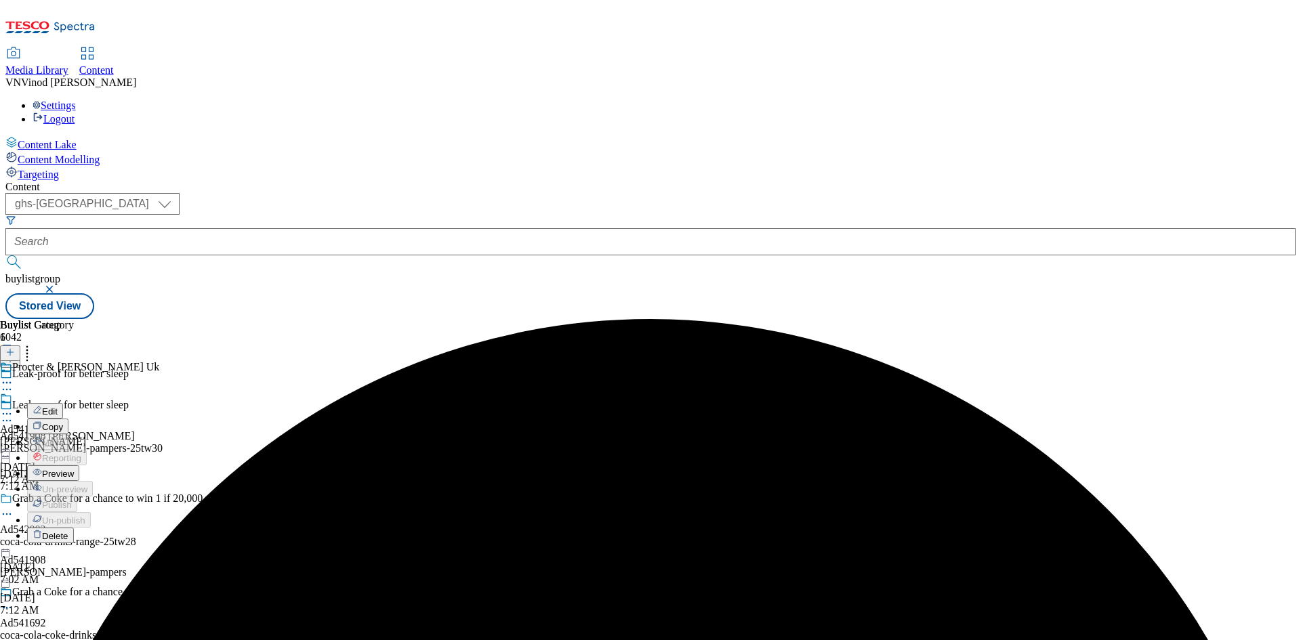
click at [63, 403] on button "Edit" at bounding box center [45, 411] width 36 height 16
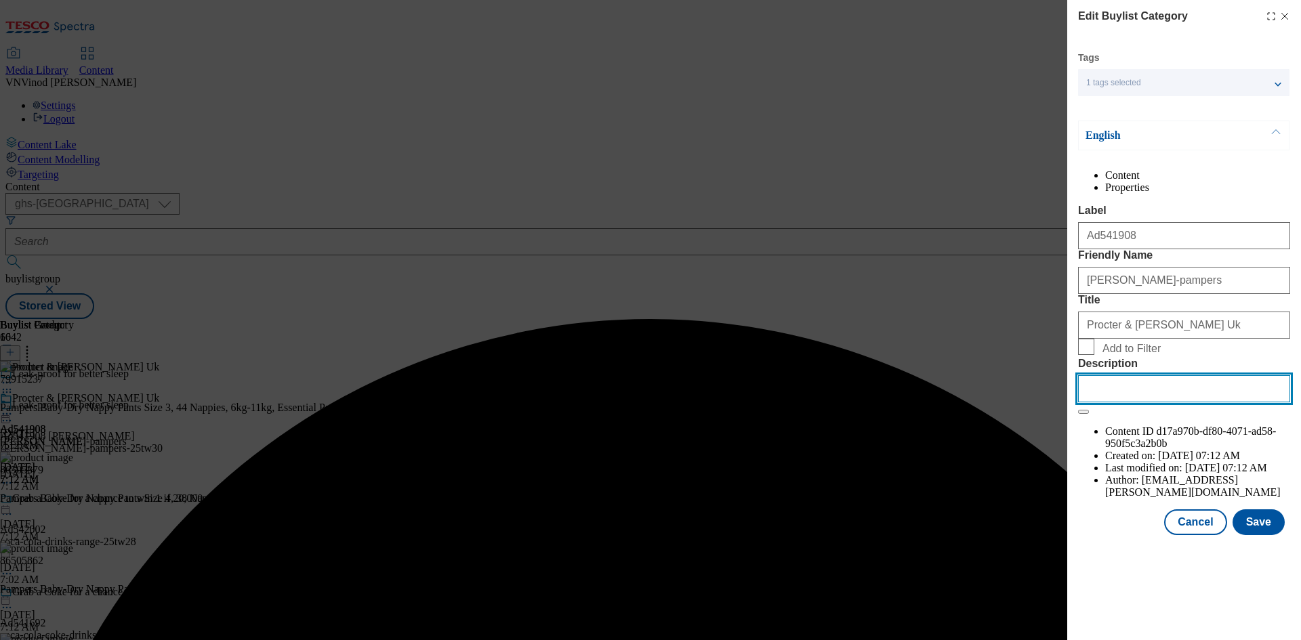
click at [1147, 403] on input "Description" at bounding box center [1184, 388] width 212 height 27
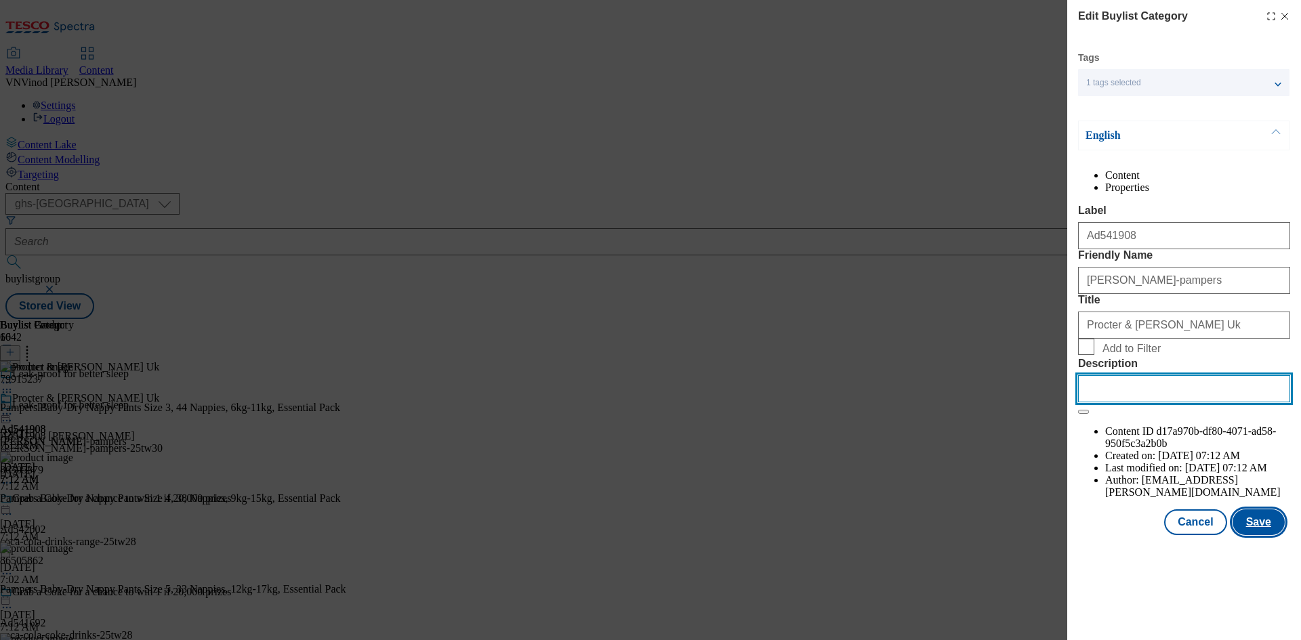
paste input "Pampers Baby-Dry Nappy Pants Size 3, 44 Nappies, 6kg-11kg, Essential Pack"
type input "Pampers Baby-Dry Nappy Pants Size 3, 44 Nappies, 6kg-11kg, Essential Pack"
click at [1260, 535] on button "Save" at bounding box center [1259, 523] width 52 height 26
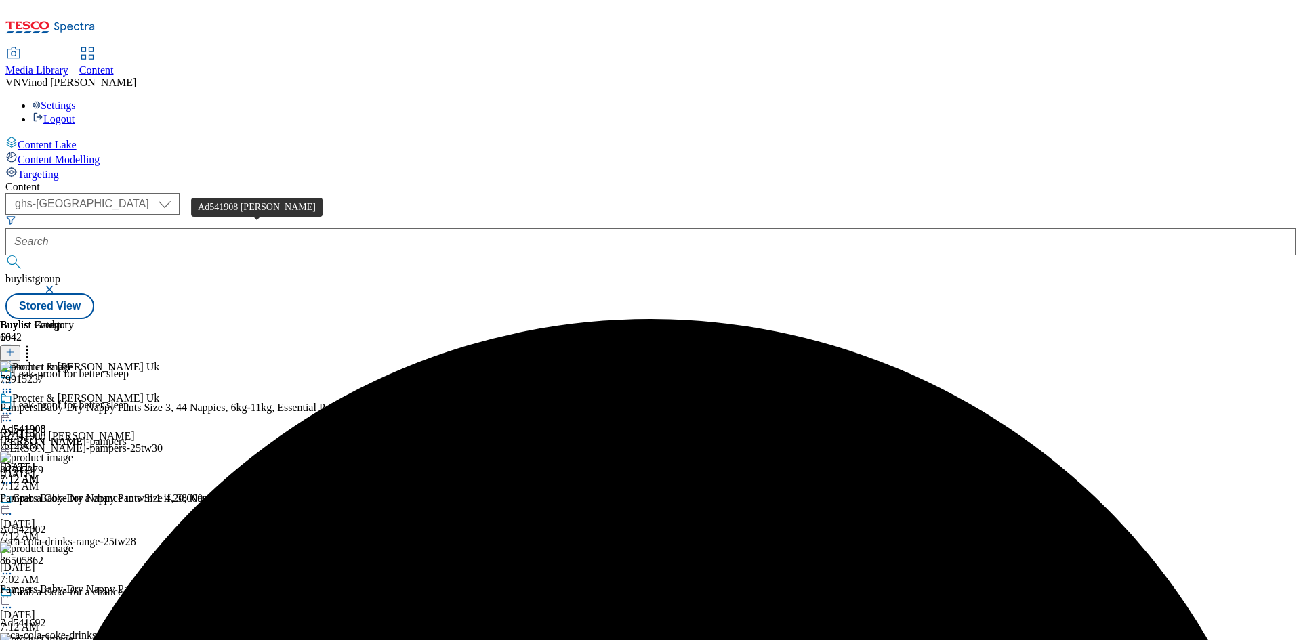
click at [135, 430] on div "Ad541908 [PERSON_NAME]" at bounding box center [67, 436] width 135 height 12
